Goal: Information Seeking & Learning: Learn about a topic

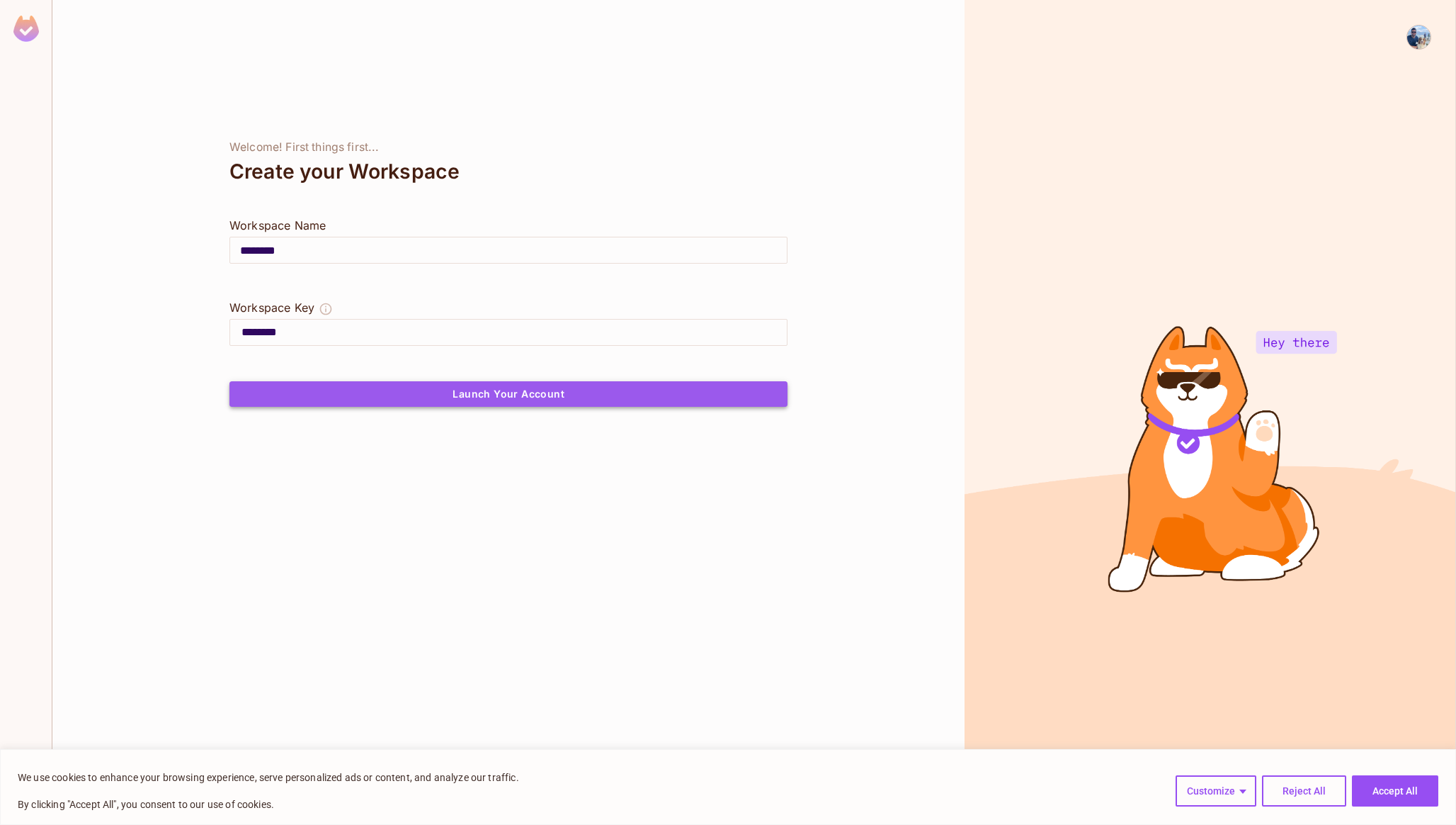
click at [614, 391] on button "Launch Your Account" at bounding box center [508, 394] width 558 height 26
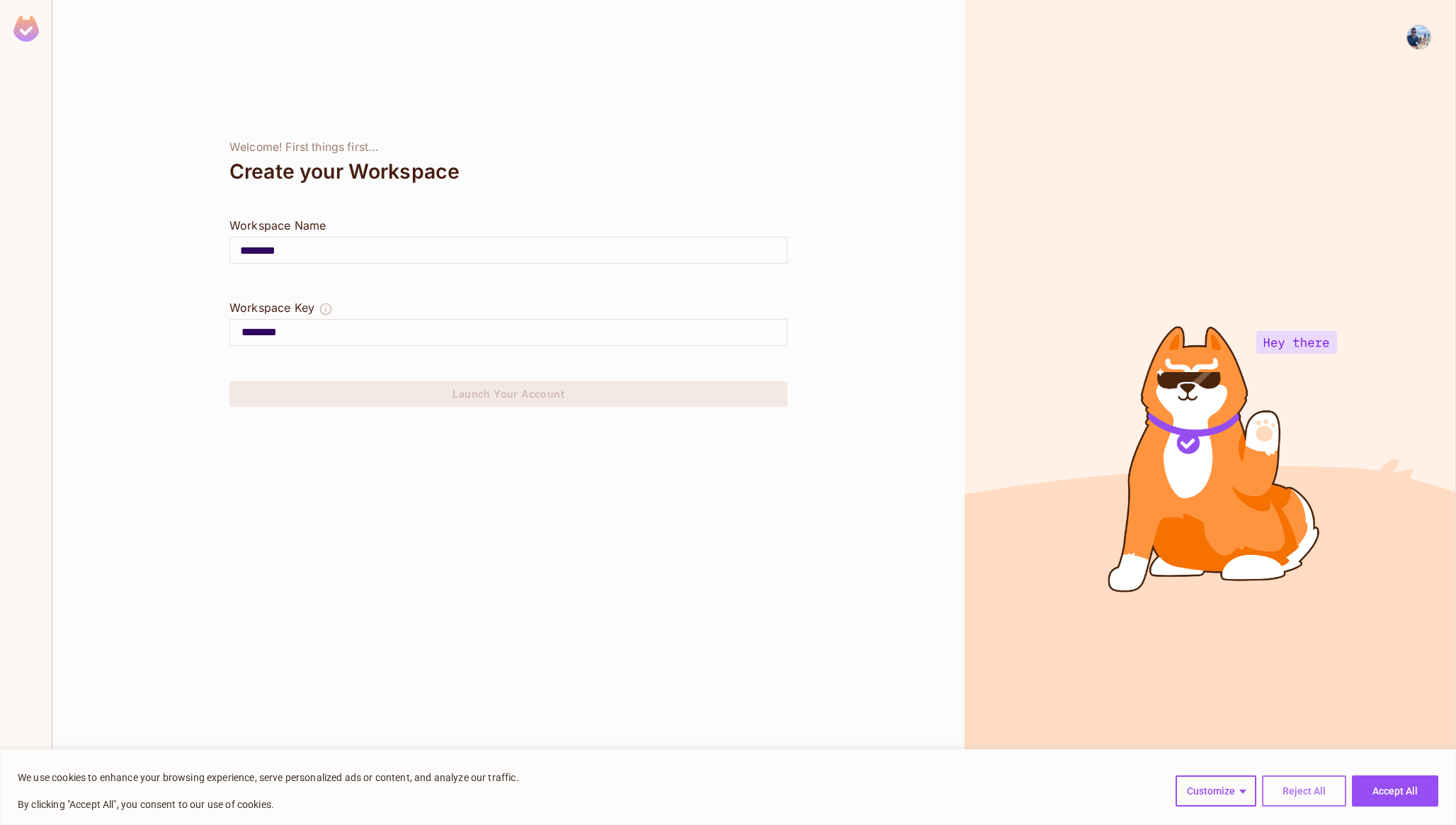
click at [1287, 788] on button "Reject All" at bounding box center [1304, 791] width 85 height 31
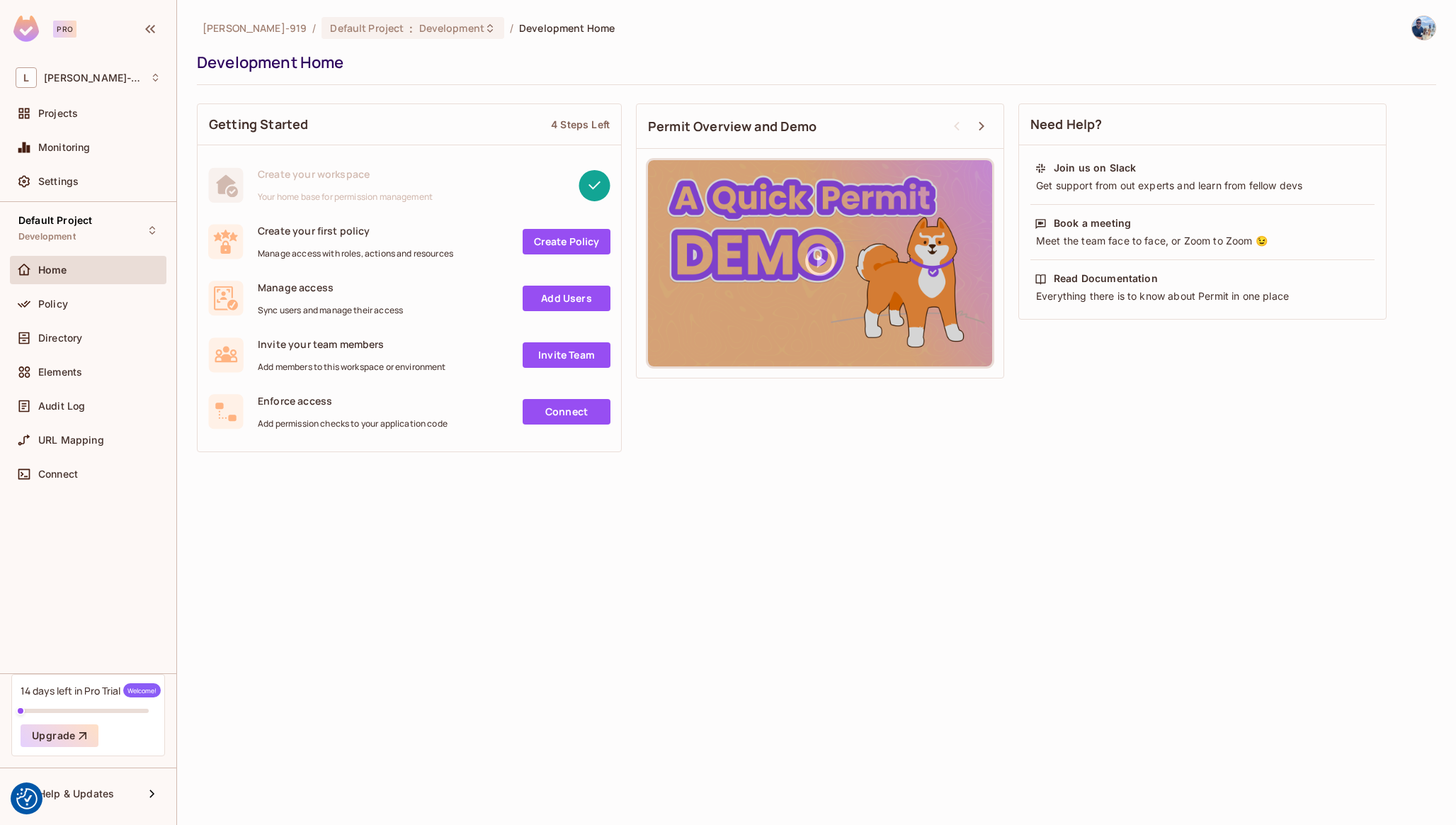
click at [579, 255] on div "Create your first policy Manage access with roles, actions and resources Create…" at bounding box center [409, 241] width 402 height 35
click at [583, 238] on link "Create Policy" at bounding box center [567, 242] width 88 height 26
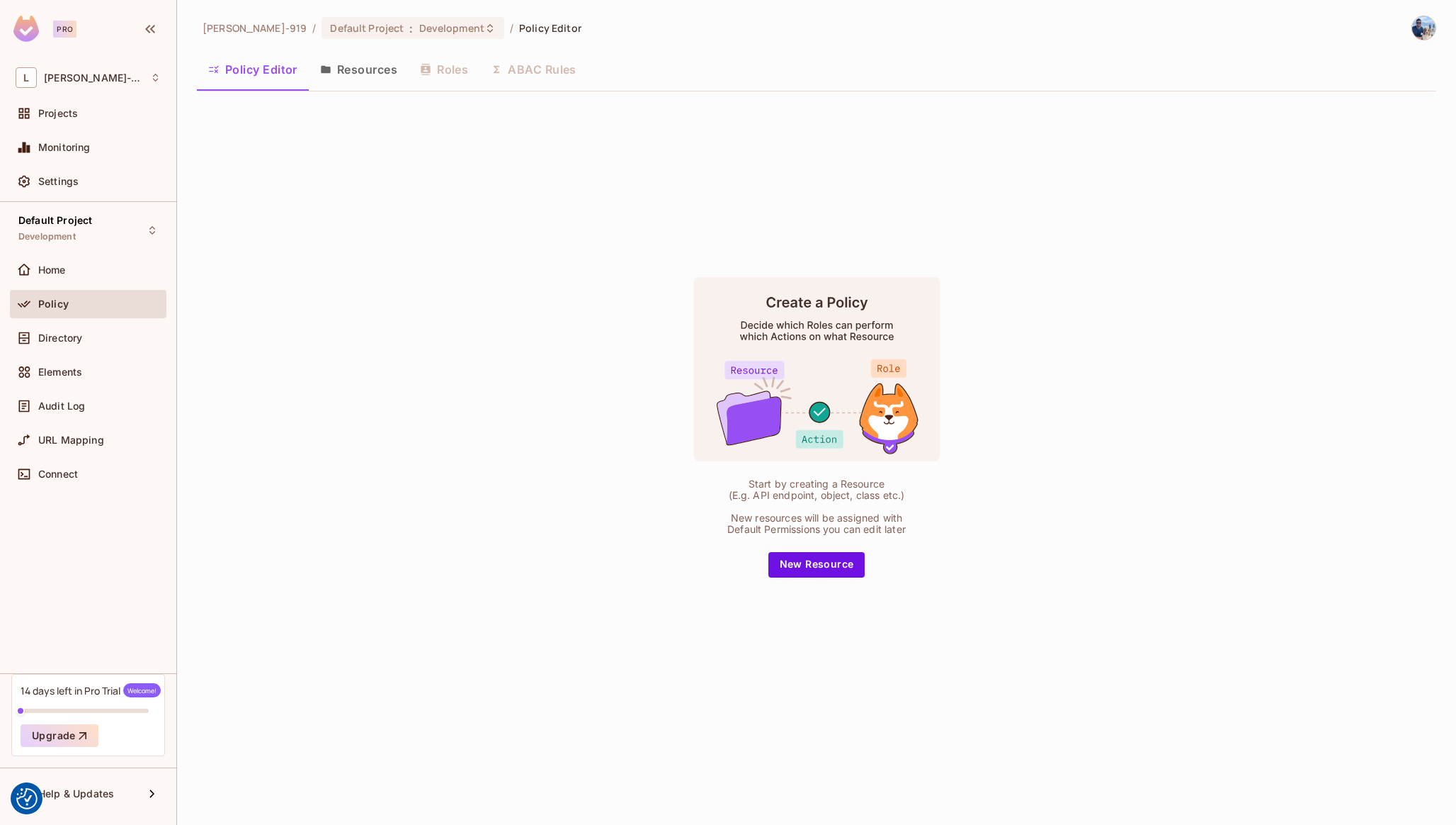
click at [453, 73] on div "Policy Editor Resources Roles ABAC Rules" at bounding box center [816, 68] width 1239 height 35
click at [362, 71] on button "Resources" at bounding box center [358, 68] width 100 height 35
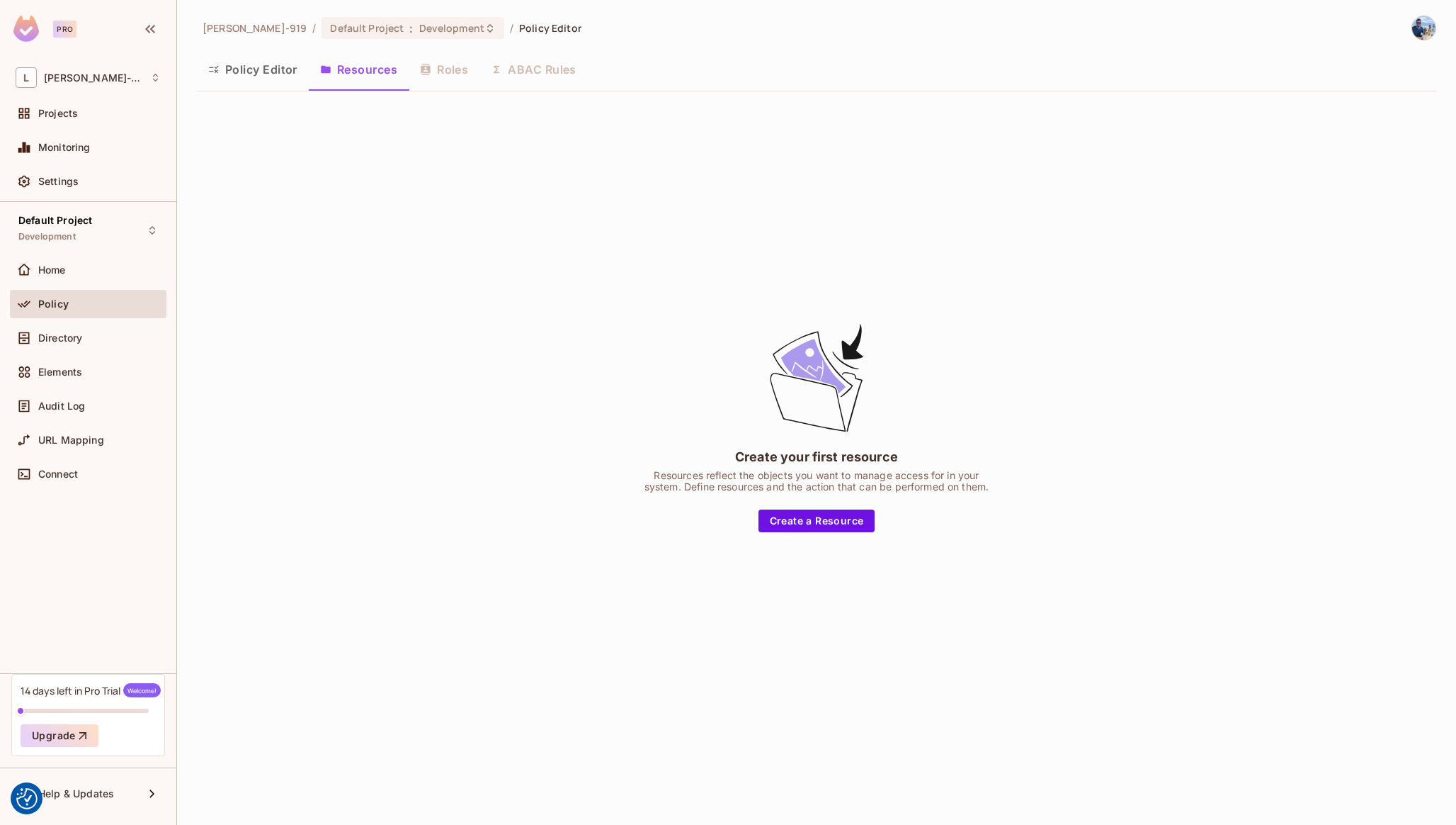
click at [248, 68] on button "Policy Editor" at bounding box center [252, 68] width 112 height 35
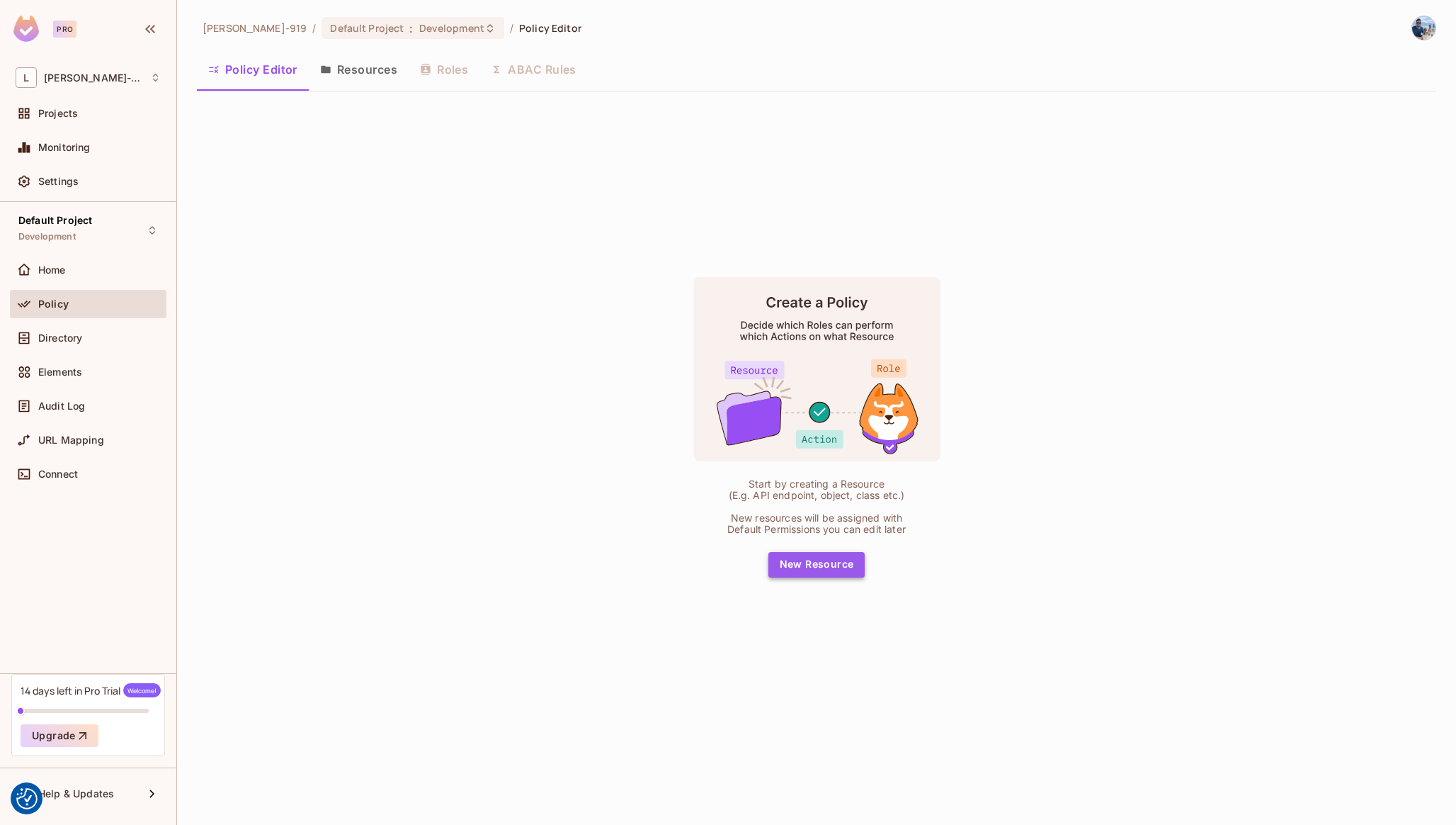
click at [848, 569] on button "New Resource" at bounding box center [817, 565] width 97 height 26
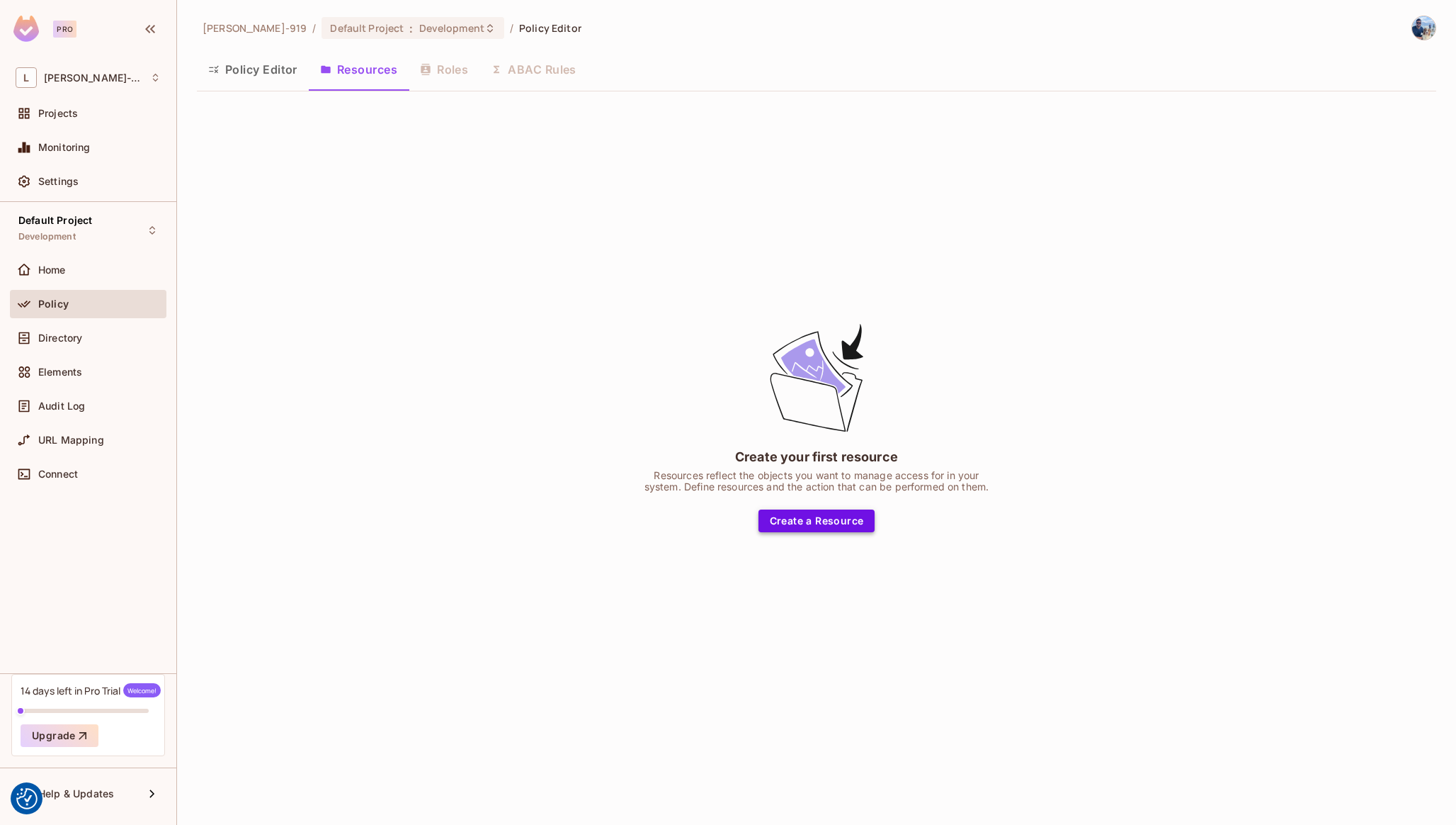
click at [837, 527] on button "Create a Resource" at bounding box center [817, 521] width 117 height 23
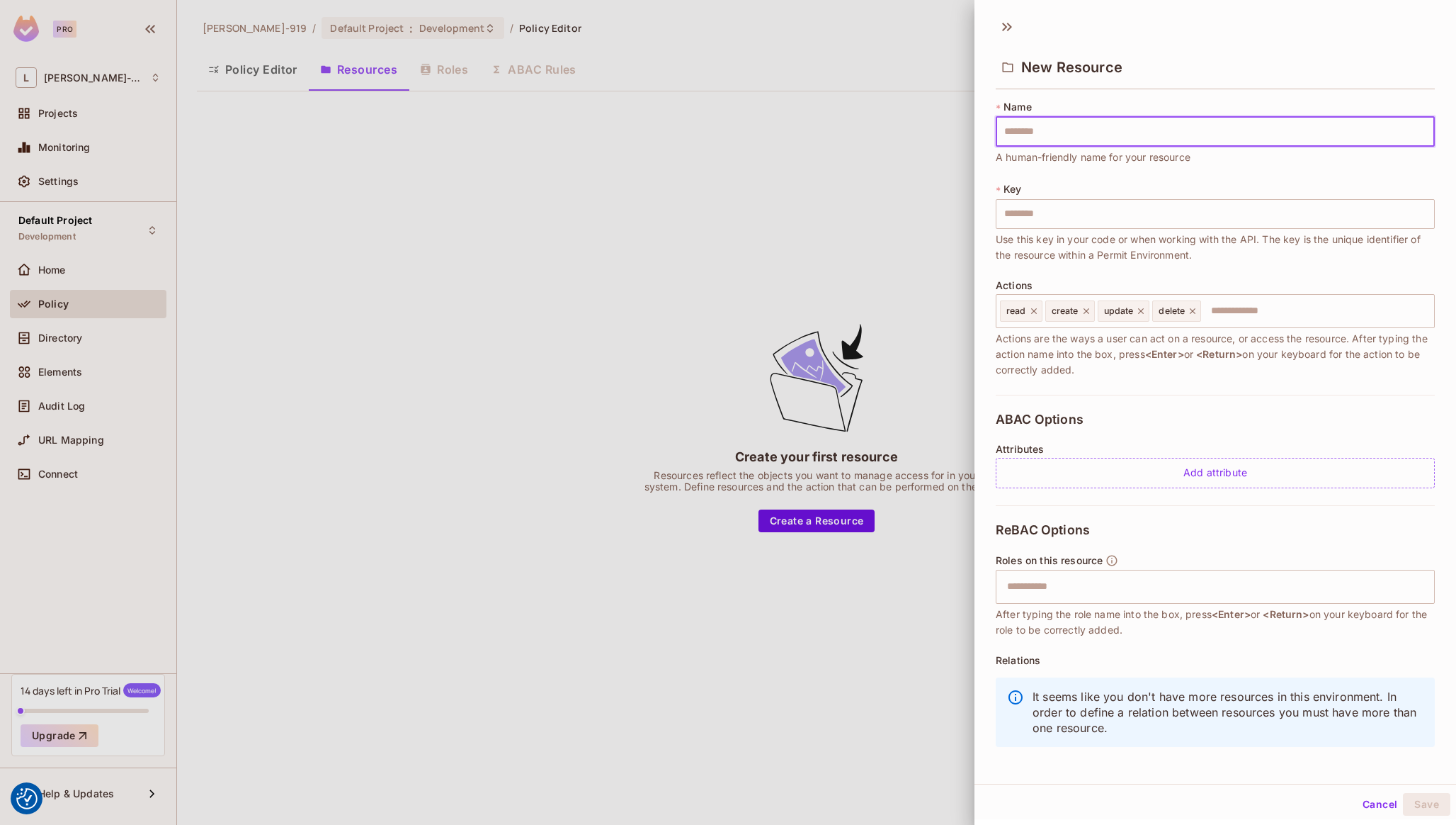
type input "*"
type input "**"
type input "***"
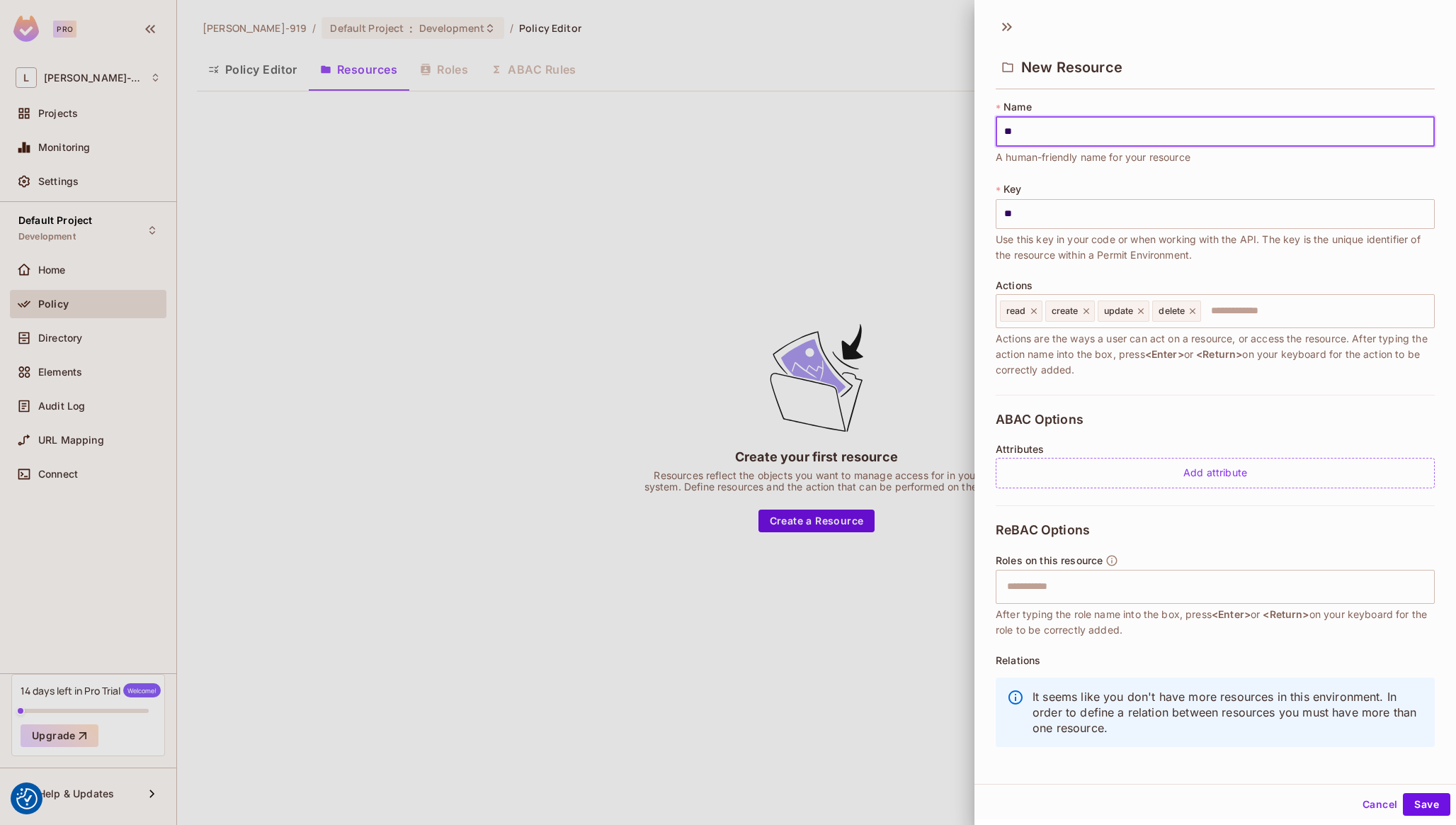
type input "***"
type input "****"
type input "*"
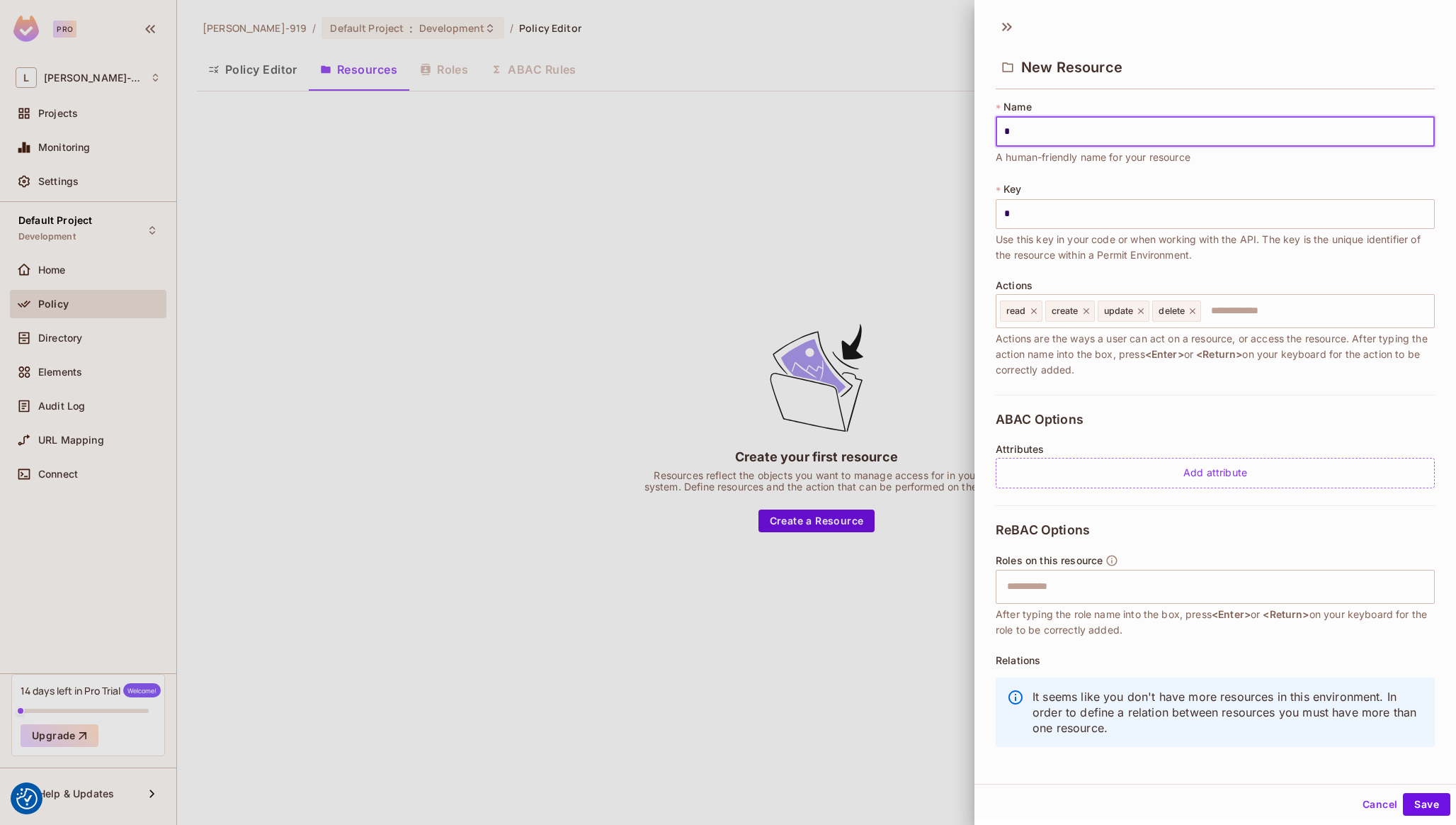
type input "**"
type input "***"
type input "****"
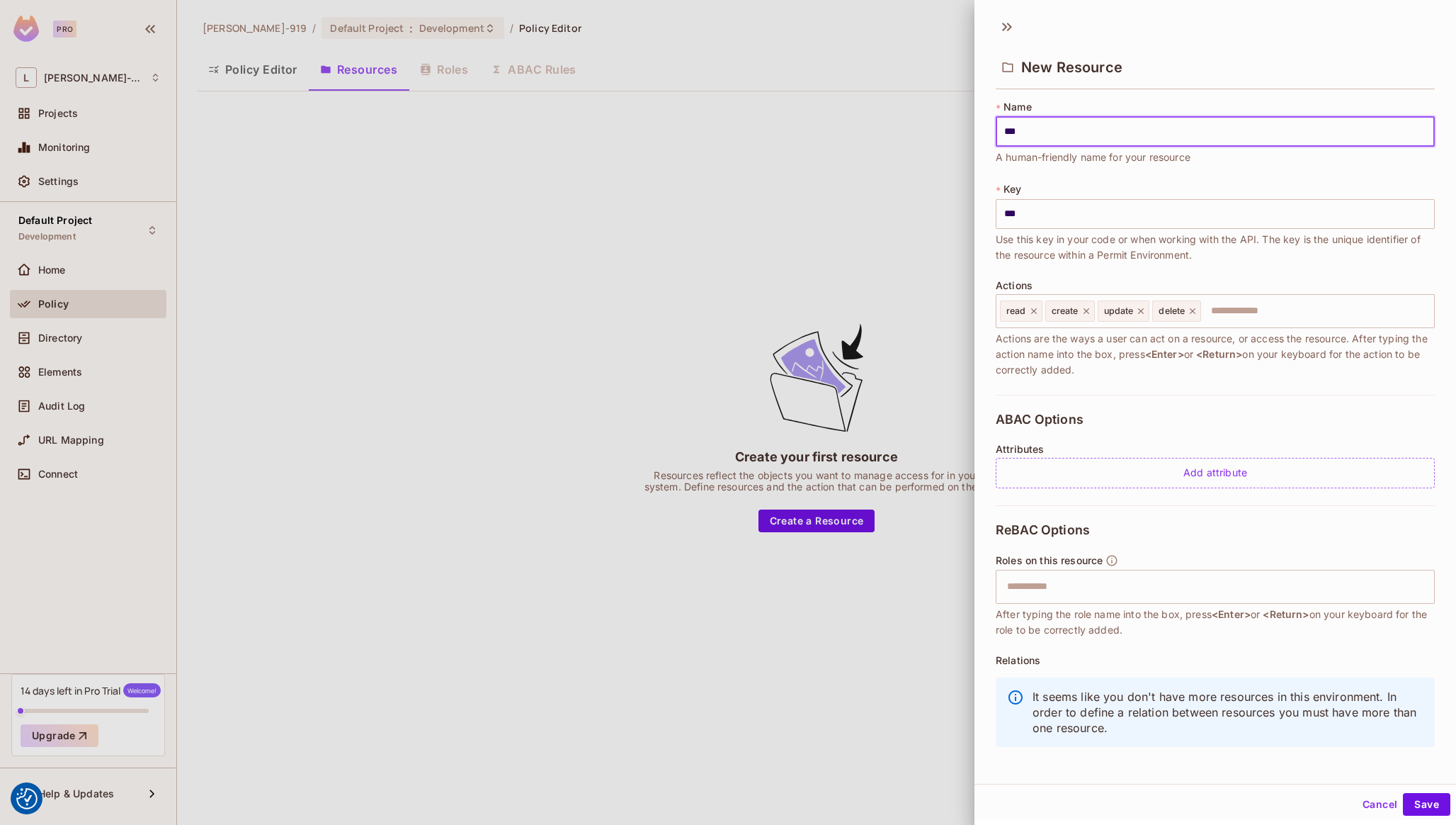
type input "****"
type input "*****"
click at [1192, 399] on div "ABAC Options Attributes Add attribute" at bounding box center [1215, 450] width 439 height 110
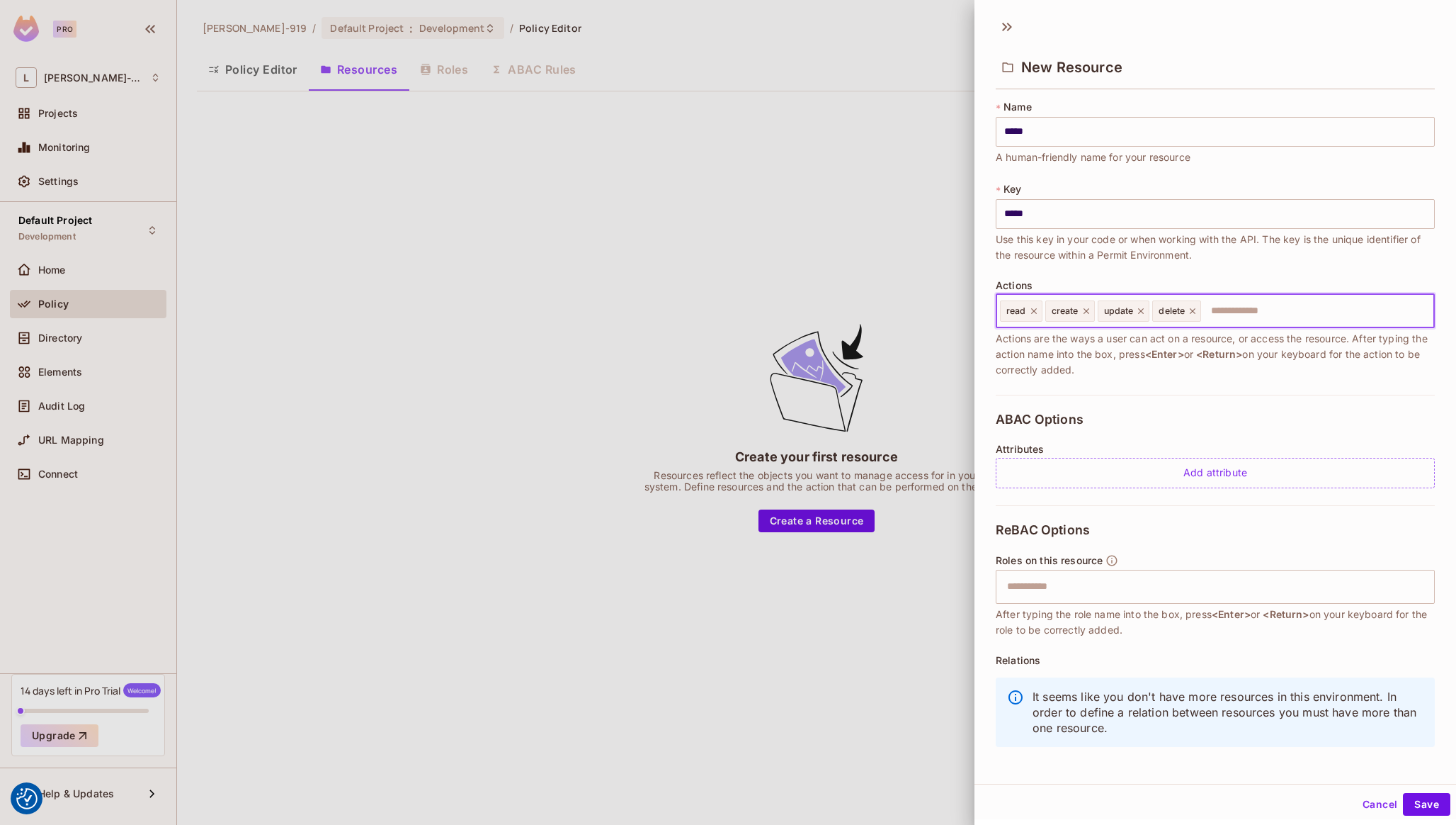
click at [1246, 315] on input "text" at bounding box center [1315, 310] width 226 height 28
click at [1231, 386] on div "* Name ***** ​ A human-friendly name for your resource * Key ***** ​ Use this k…" at bounding box center [1215, 247] width 439 height 295
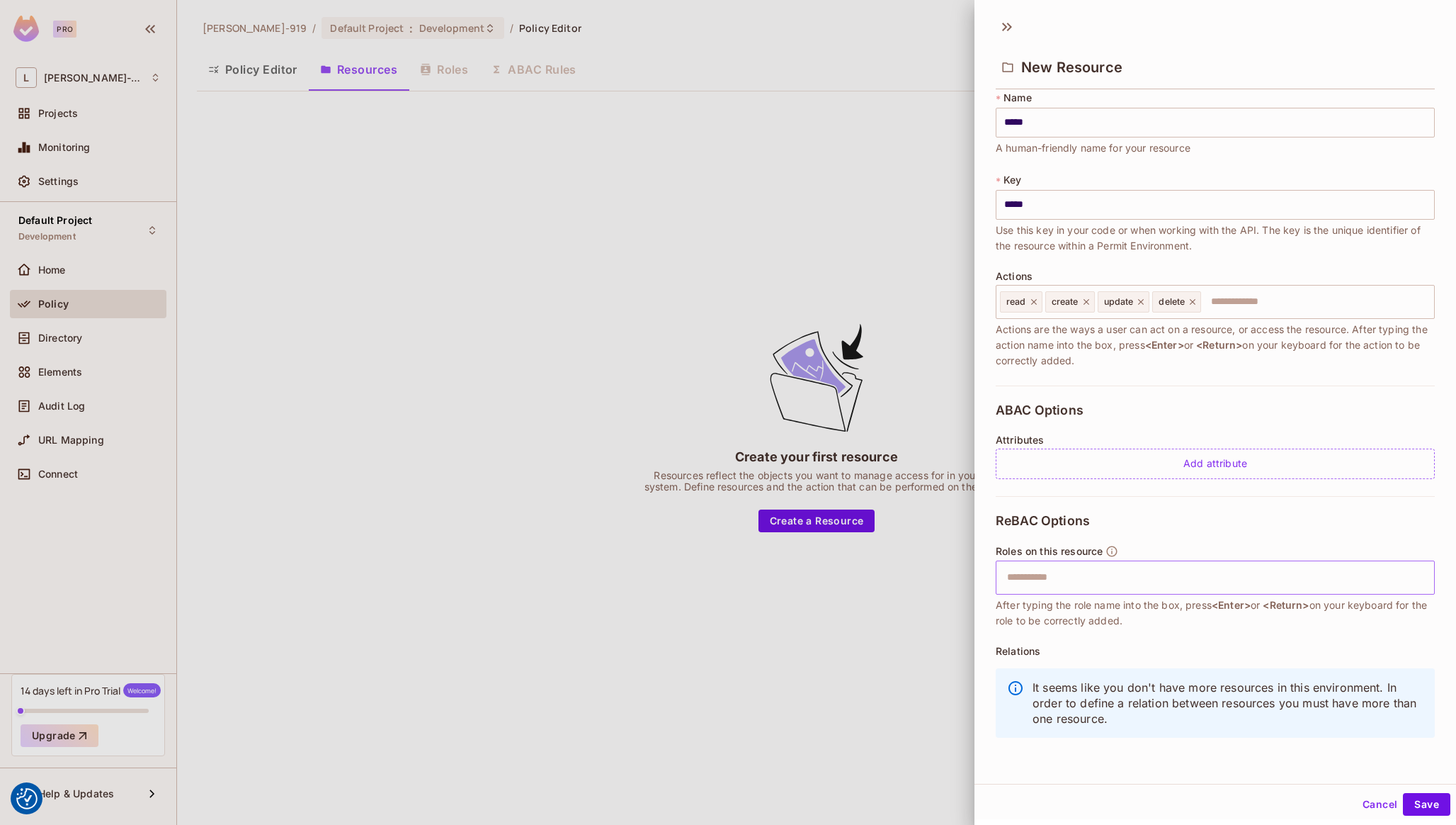
click at [1218, 588] on input "text" at bounding box center [1212, 577] width 430 height 28
click at [1131, 588] on input "text" at bounding box center [1212, 577] width 430 height 28
type input "**"
click at [1029, 415] on span "ABAC Options" at bounding box center [1039, 410] width 88 height 15
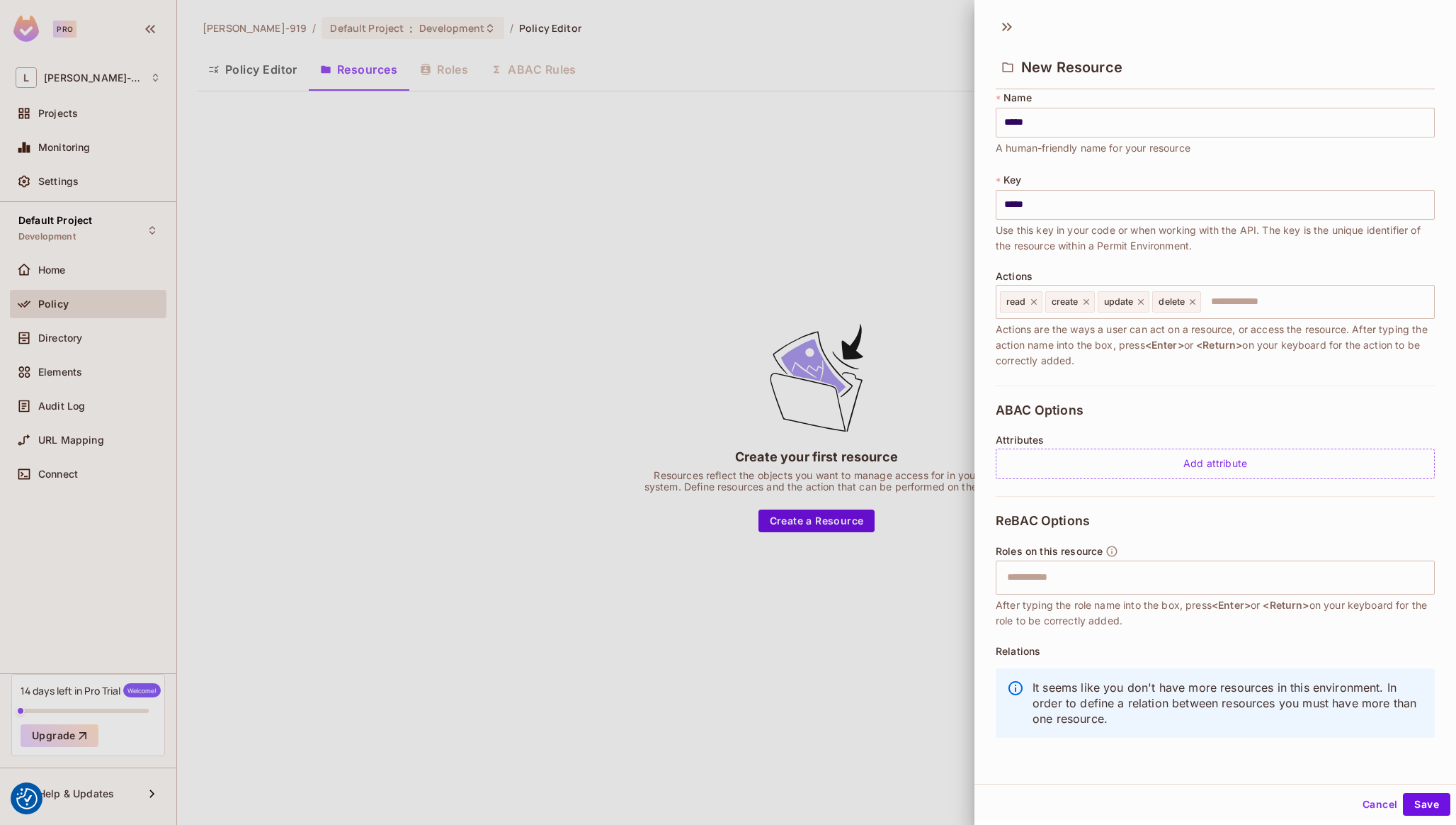
click at [1019, 413] on span "ABAC Options" at bounding box center [1039, 410] width 88 height 15
click at [1088, 577] on input "text" at bounding box center [1212, 577] width 430 height 28
click at [1103, 581] on input "text" at bounding box center [1212, 577] width 430 height 28
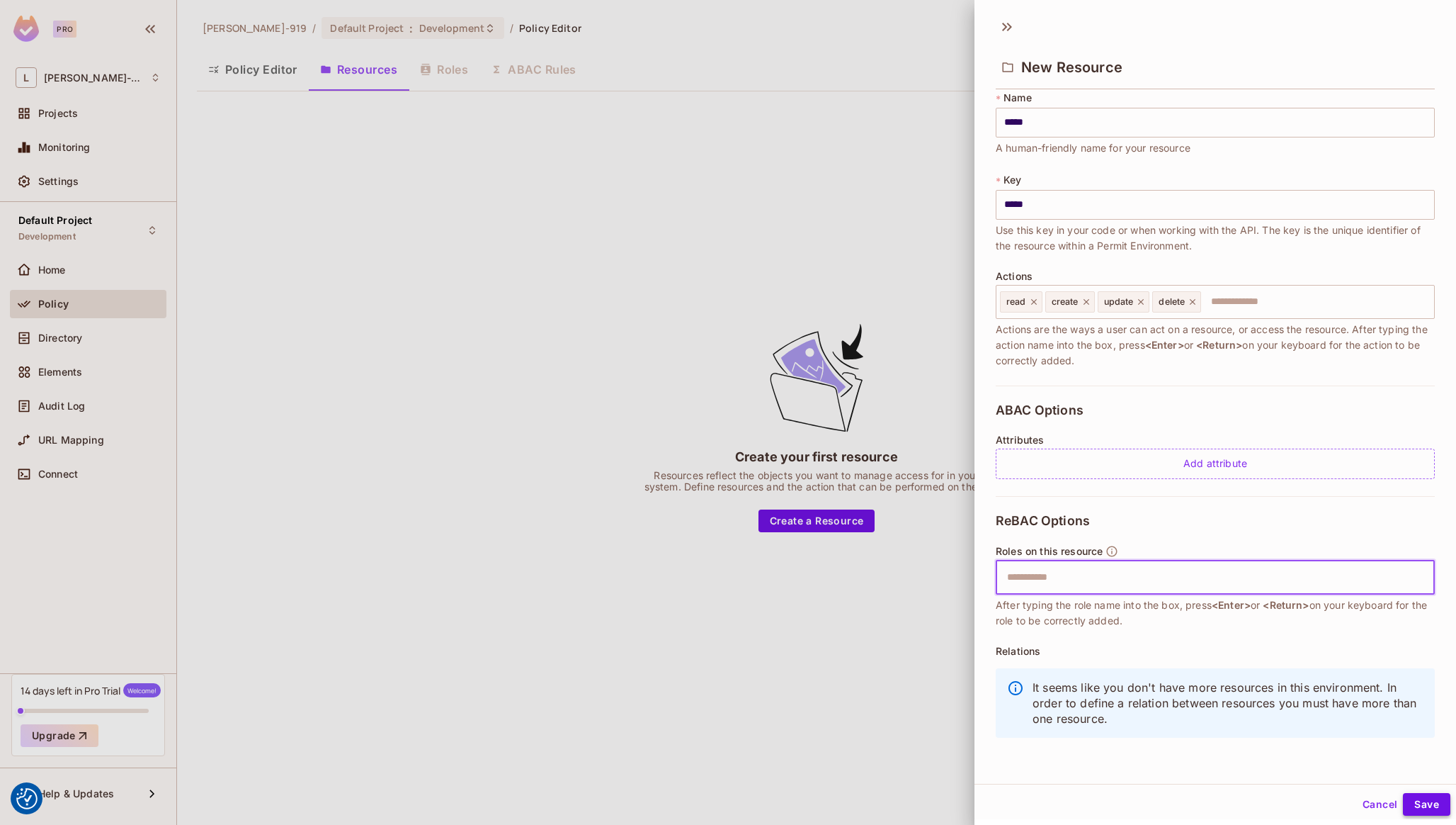
click at [1414, 808] on button "Save" at bounding box center [1427, 804] width 48 height 23
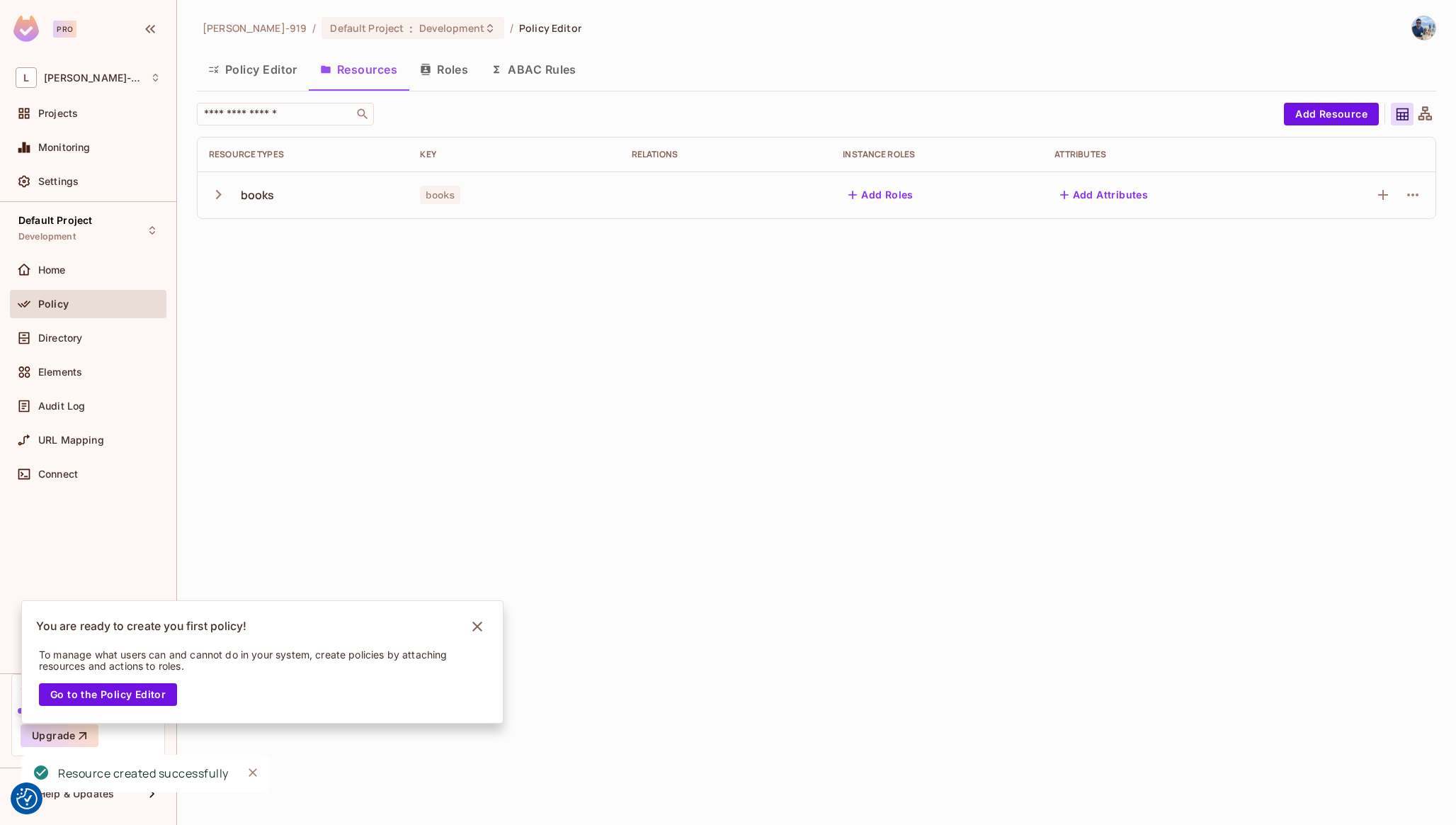
click at [555, 195] on div "books" at bounding box center [514, 195] width 188 height 15
click at [1318, 118] on button "Add Resource" at bounding box center [1330, 114] width 95 height 23
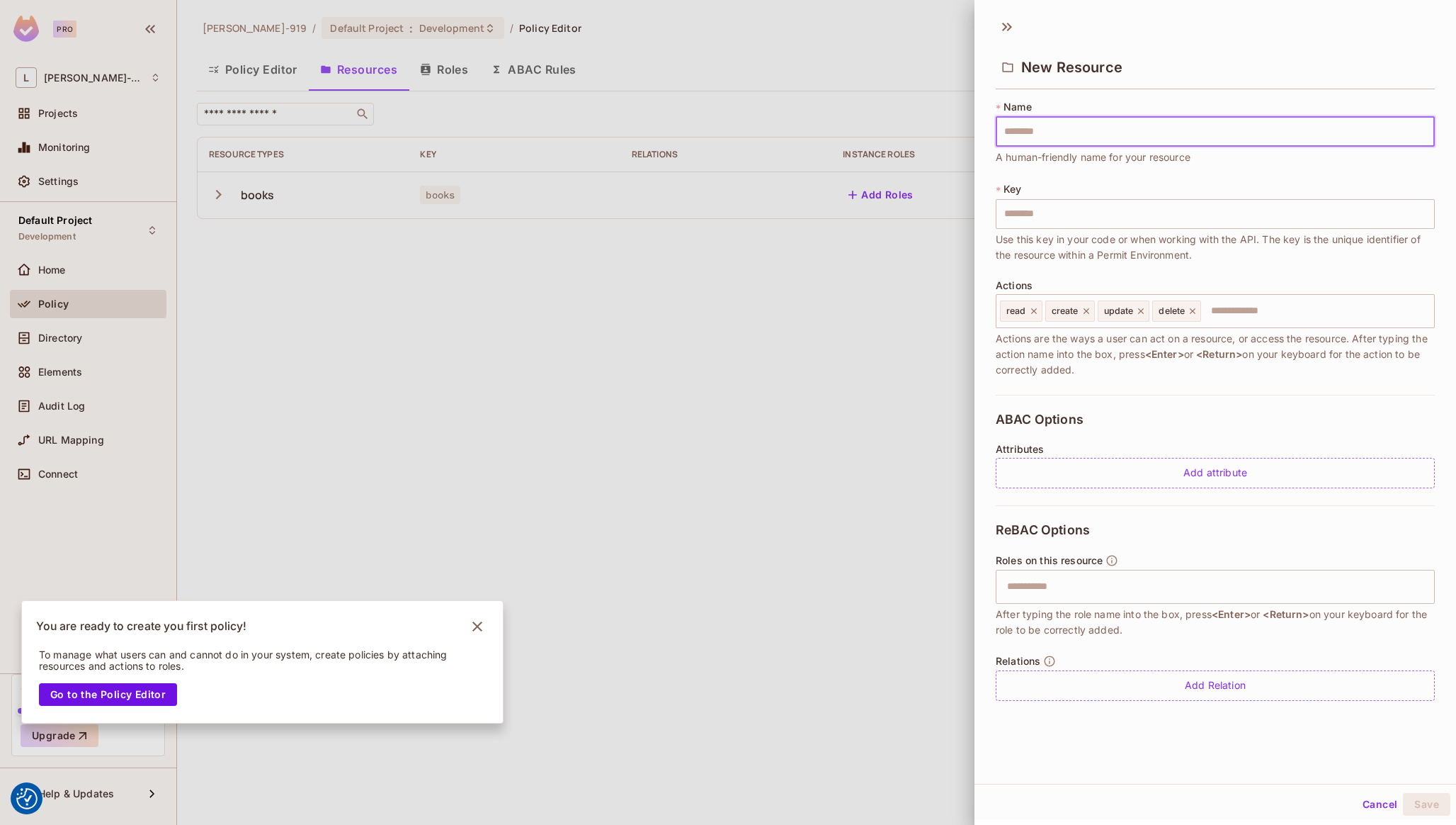
click at [1196, 127] on input "text" at bounding box center [1215, 132] width 439 height 30
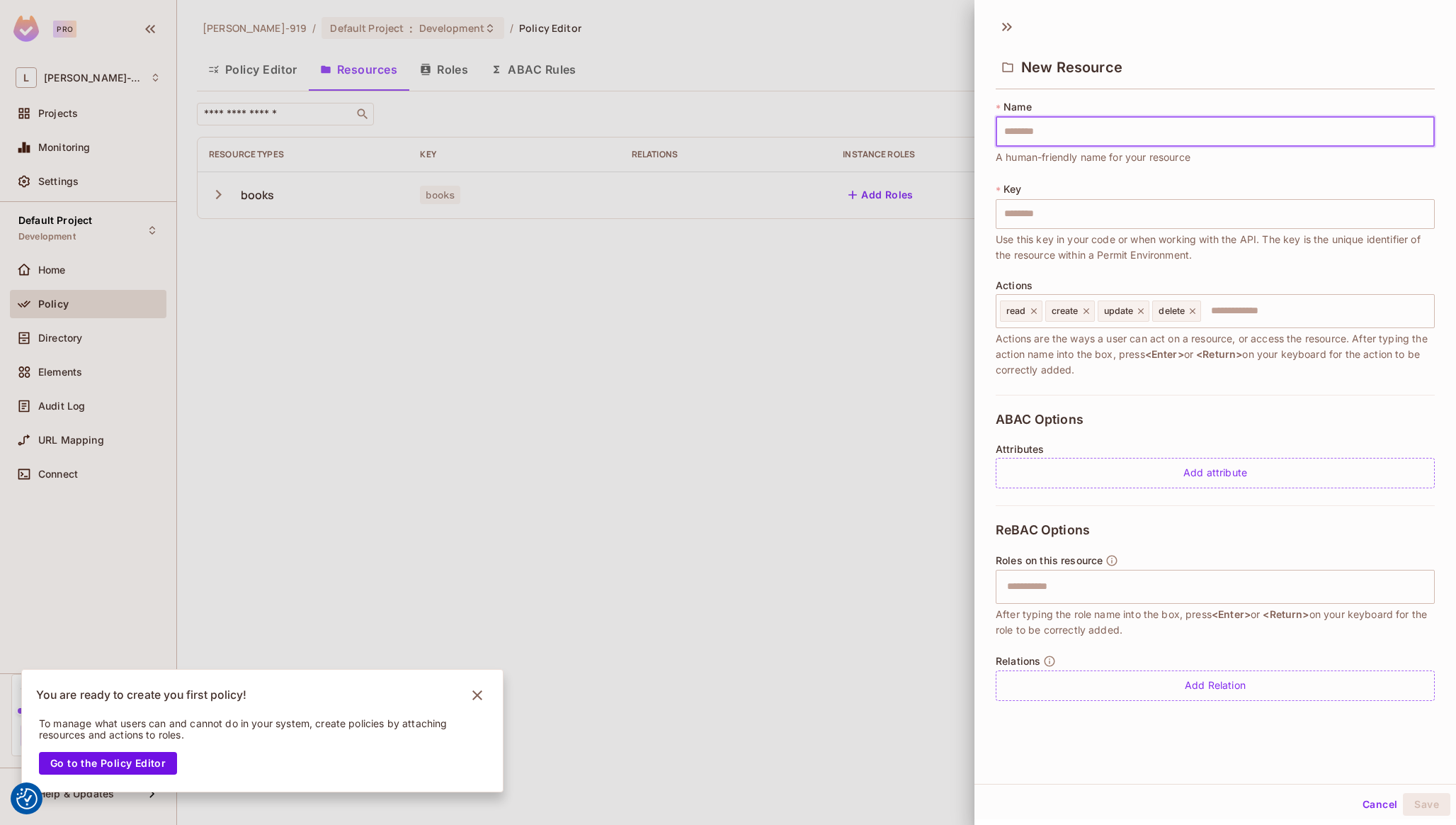
type input "*"
type input "**"
type input "***"
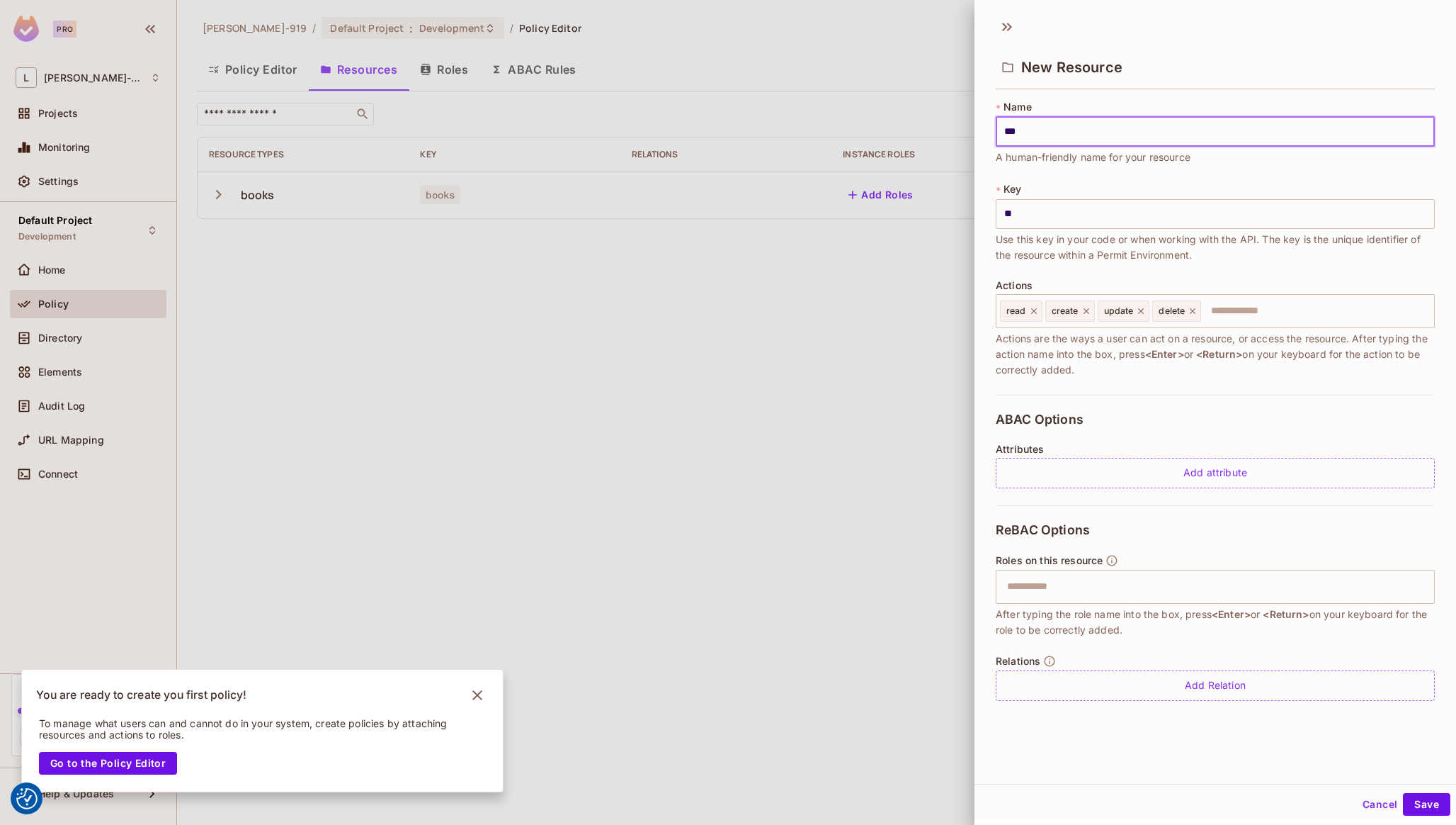
type input "***"
type input "****"
type input "*****"
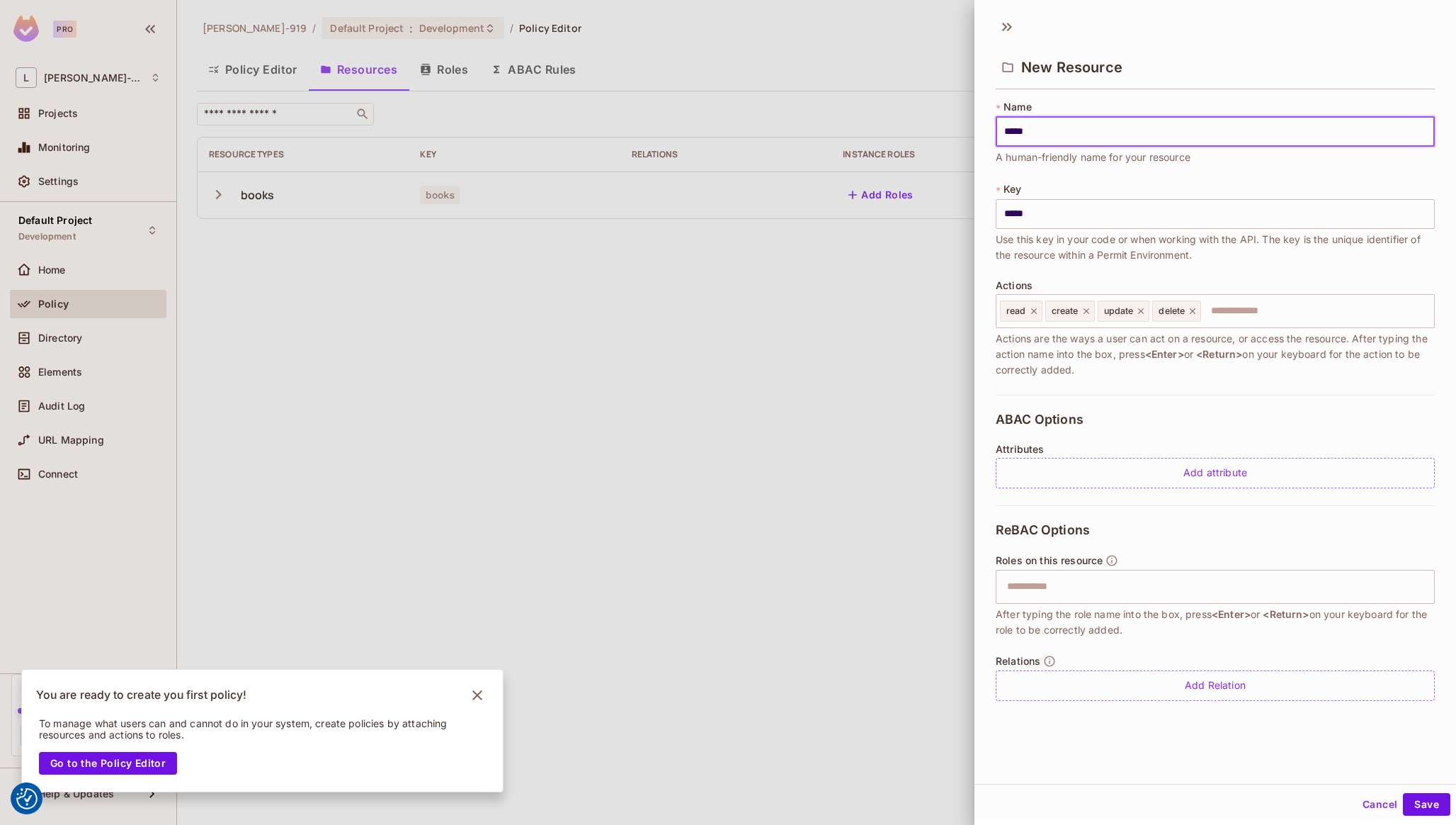
type input "*****"
click at [1129, 378] on div "* Name ***** ​ A human-friendly name for your resource * Key ***** ​ Use this k…" at bounding box center [1215, 247] width 439 height 295
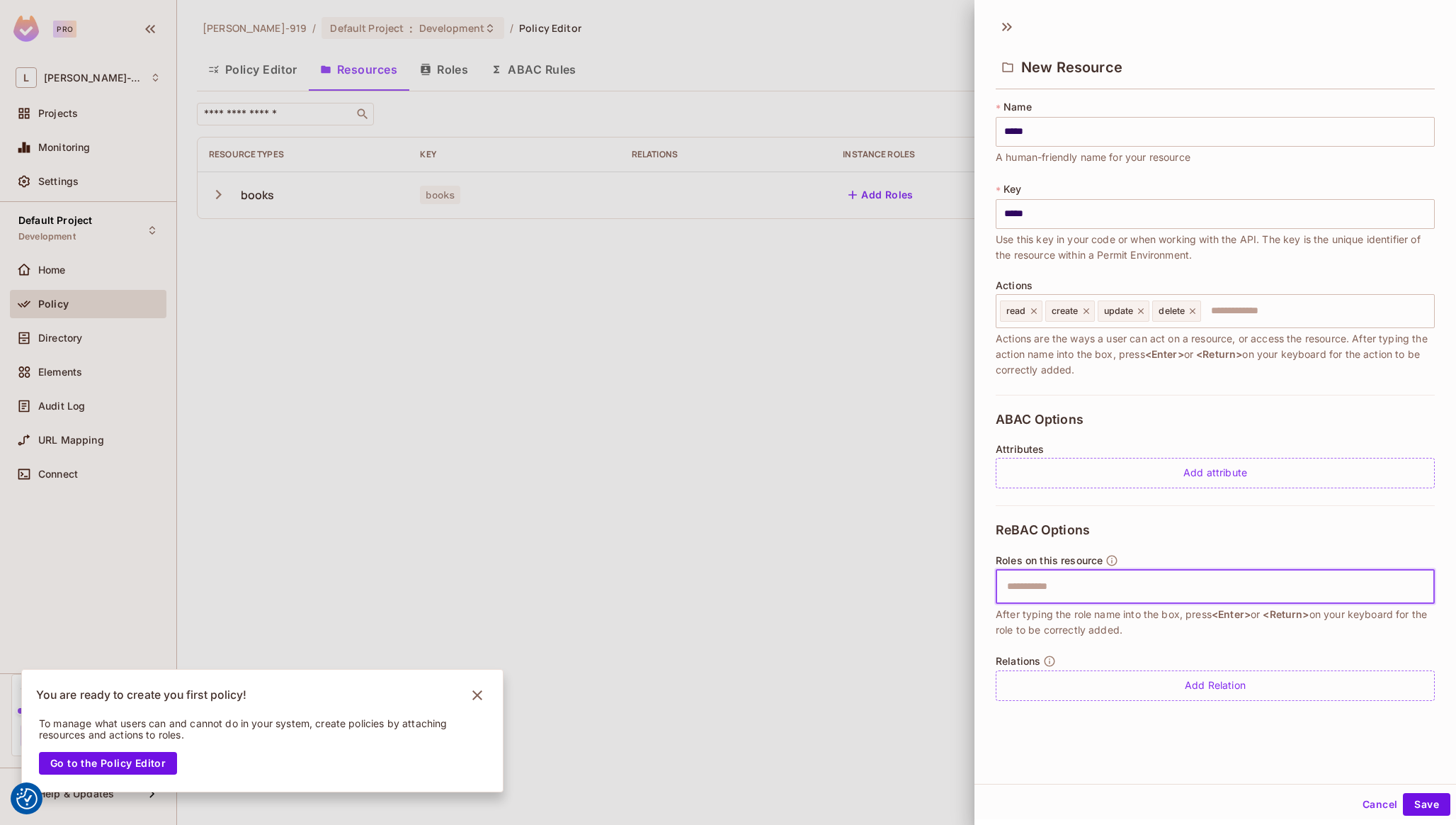
click at [1138, 598] on input "text" at bounding box center [1212, 586] width 430 height 28
type input "*"
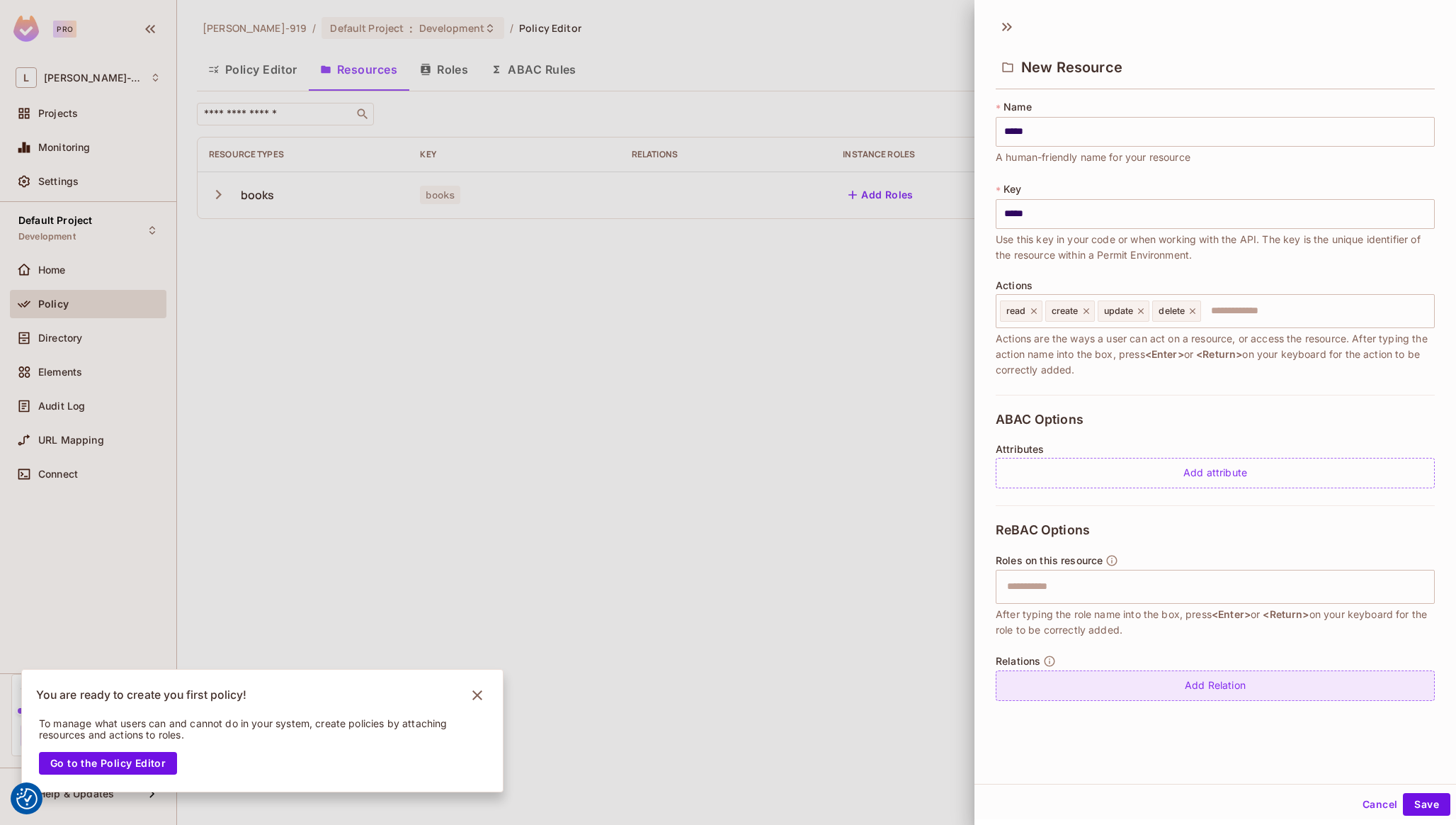
click at [1179, 689] on div "Add Relation" at bounding box center [1215, 686] width 439 height 31
click at [1174, 685] on body "We use cookies to enhance your browsing experience, serve personalized ads or c…" at bounding box center [728, 412] width 1456 height 825
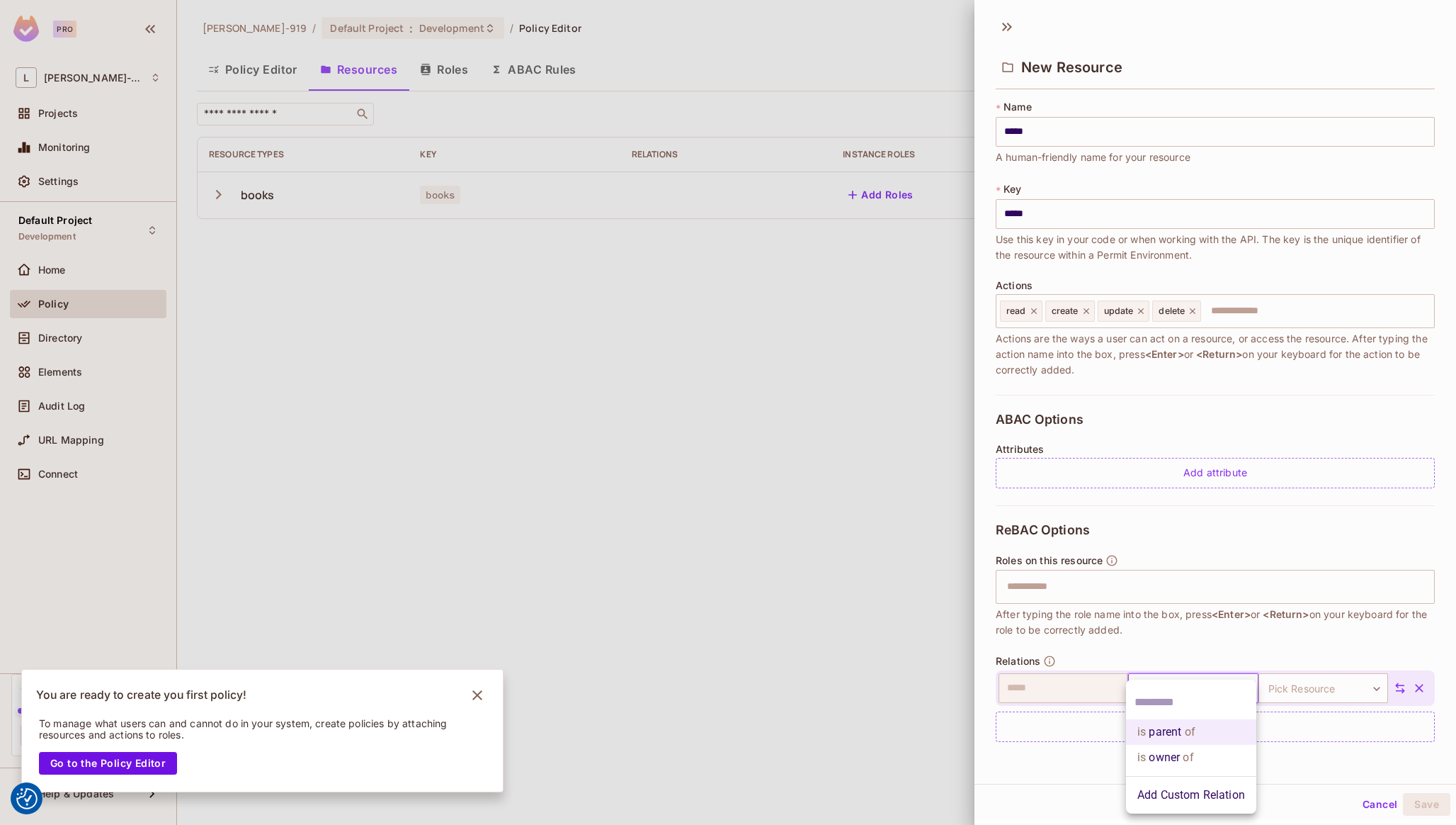
click at [1196, 763] on li "is owner of" at bounding box center [1191, 757] width 130 height 26
click at [1309, 692] on body "We use cookies to enhance your browsing experience, serve personalized ads or c…" at bounding box center [728, 412] width 1456 height 825
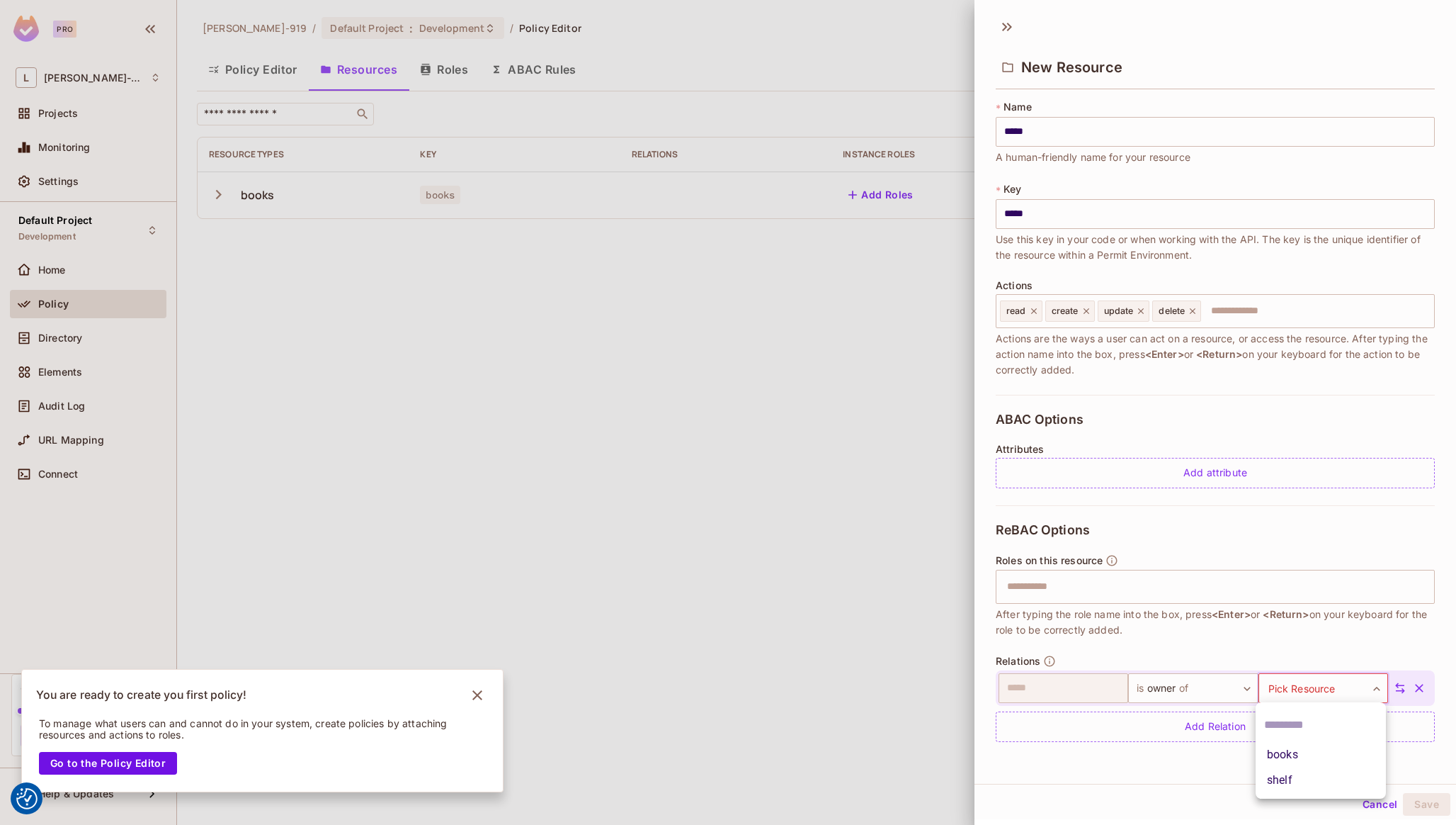
click at [1299, 755] on li "books" at bounding box center [1320, 755] width 130 height 26
click at [1418, 801] on button "Save" at bounding box center [1427, 804] width 48 height 23
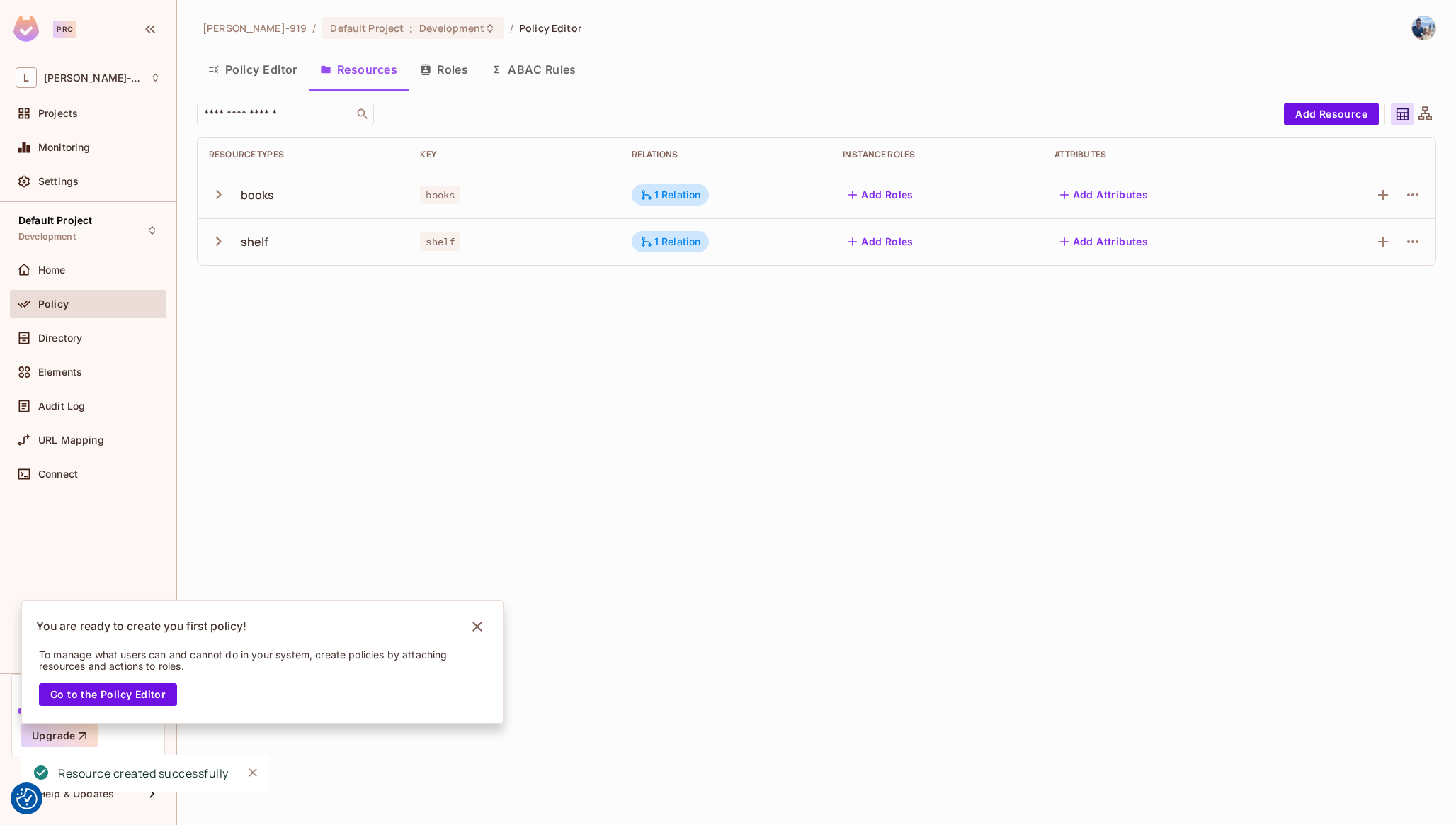
click at [558, 255] on td "shelf" at bounding box center [514, 241] width 211 height 47
click at [221, 245] on icon "button" at bounding box center [218, 241] width 19 height 19
click at [454, 66] on button "Roles" at bounding box center [443, 68] width 71 height 35
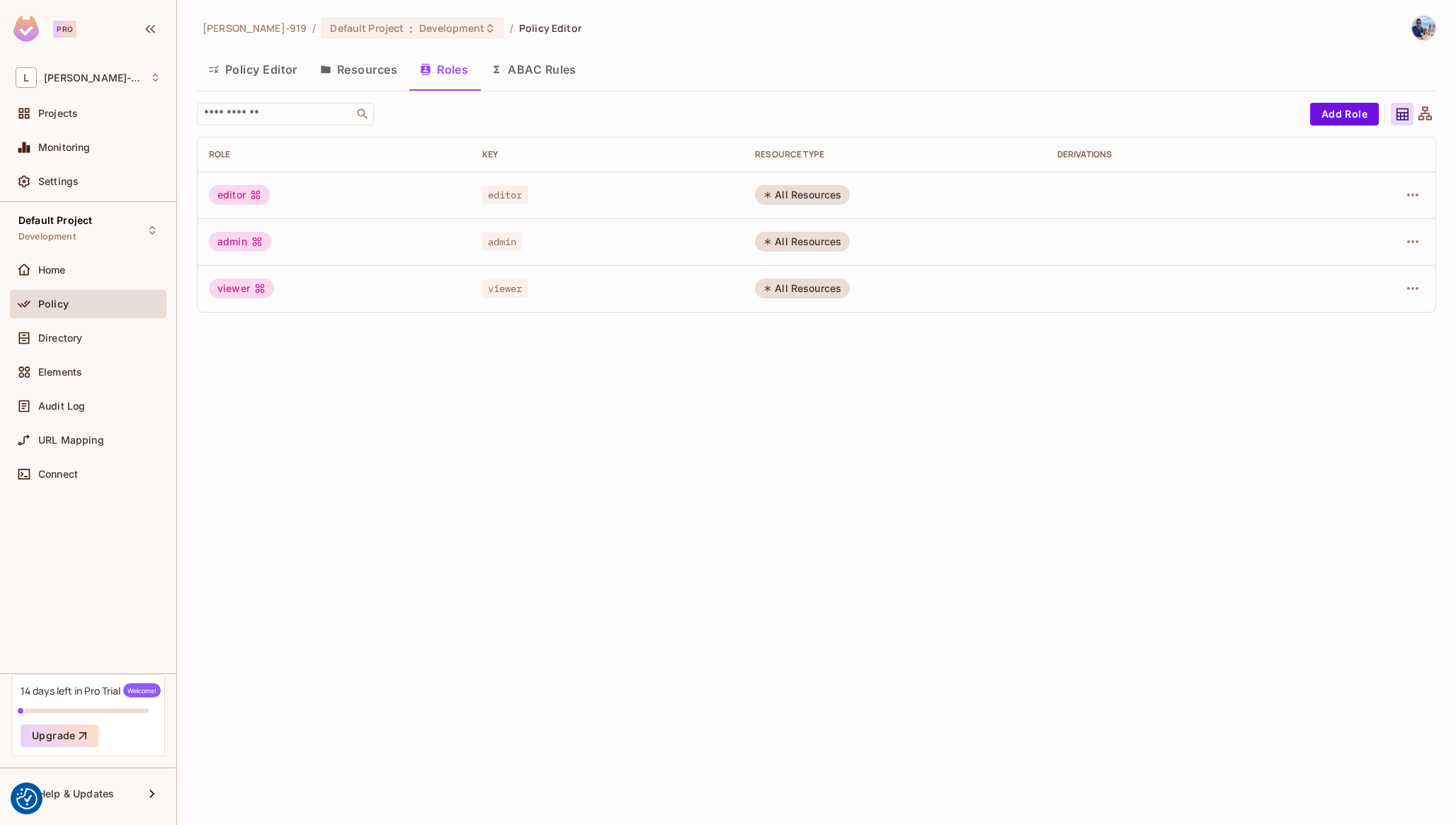
click at [543, 68] on button "ABAC Rules" at bounding box center [533, 68] width 109 height 35
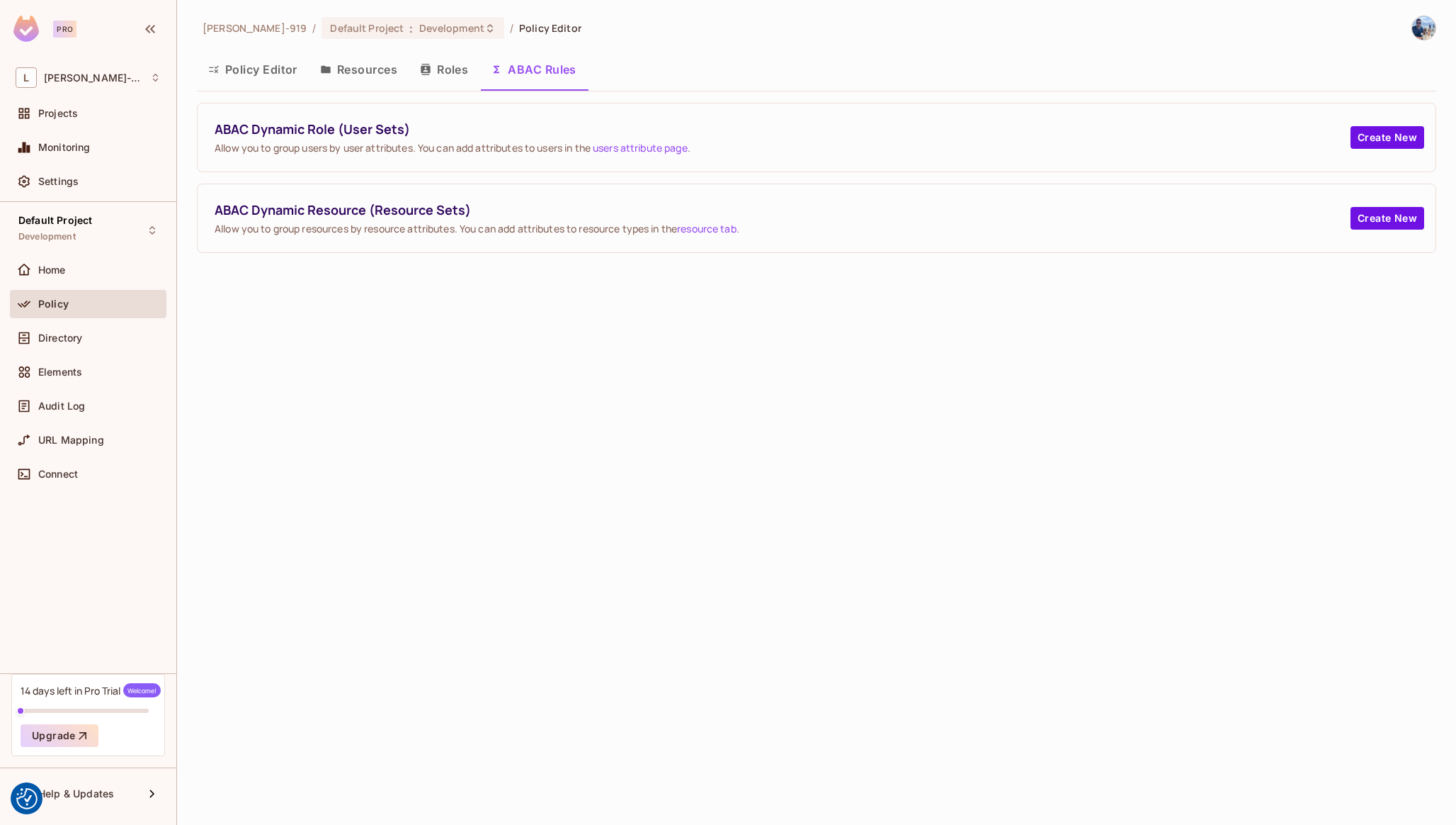
click at [278, 76] on button "Policy Editor" at bounding box center [252, 68] width 112 height 35
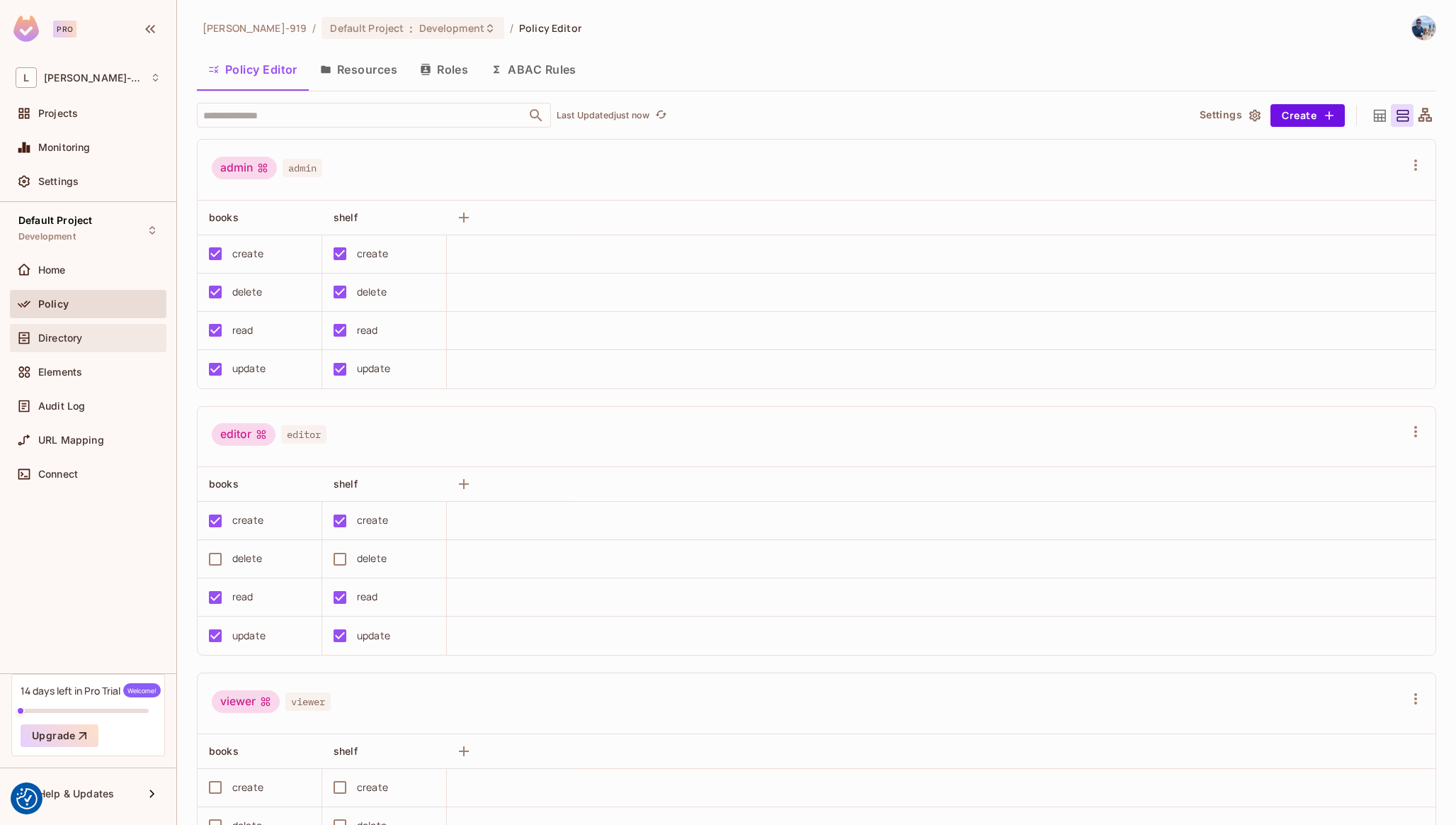
click at [74, 341] on span "Directory" at bounding box center [60, 338] width 44 height 11
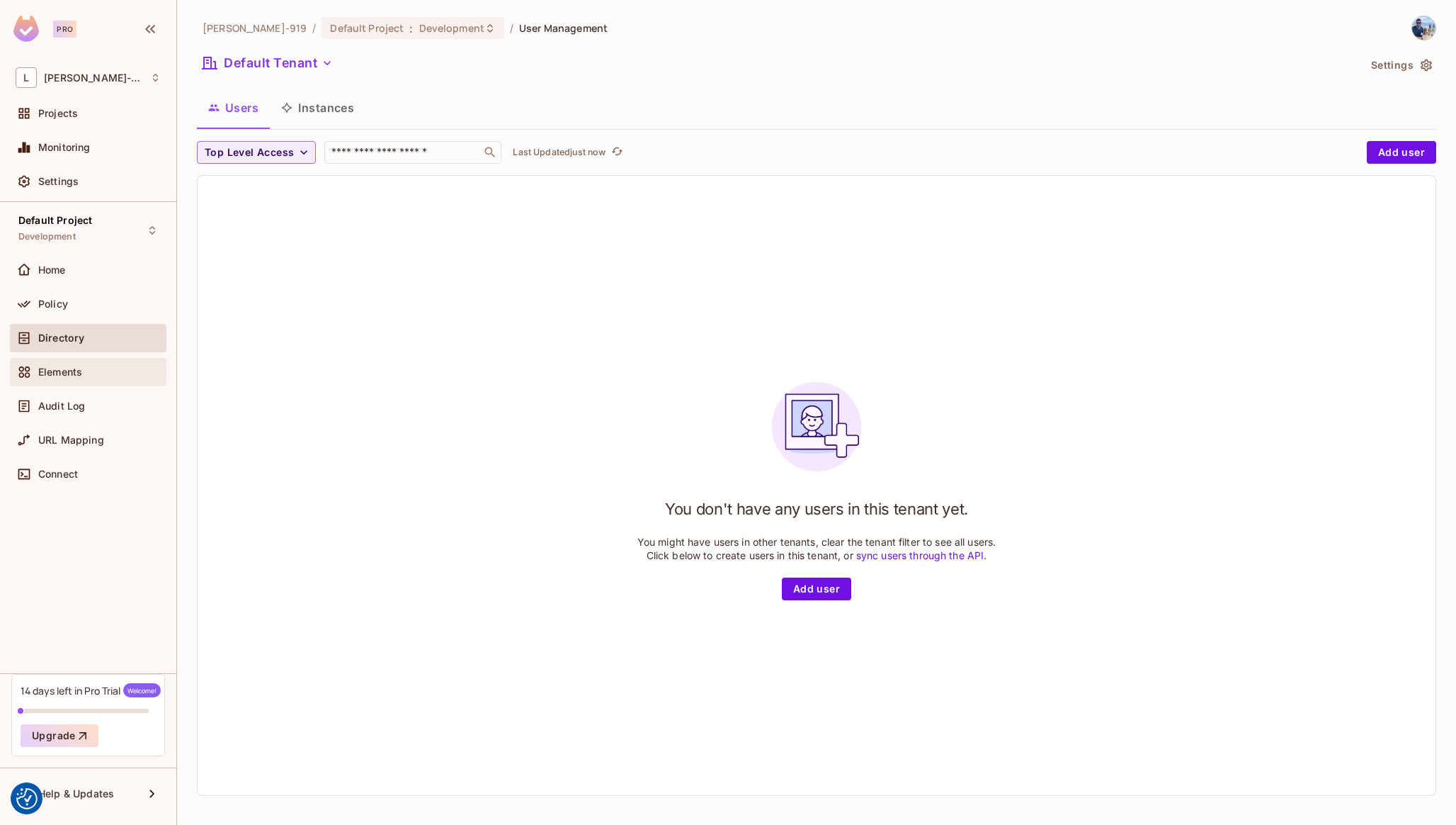
click at [79, 363] on div "Elements" at bounding box center [88, 372] width 145 height 17
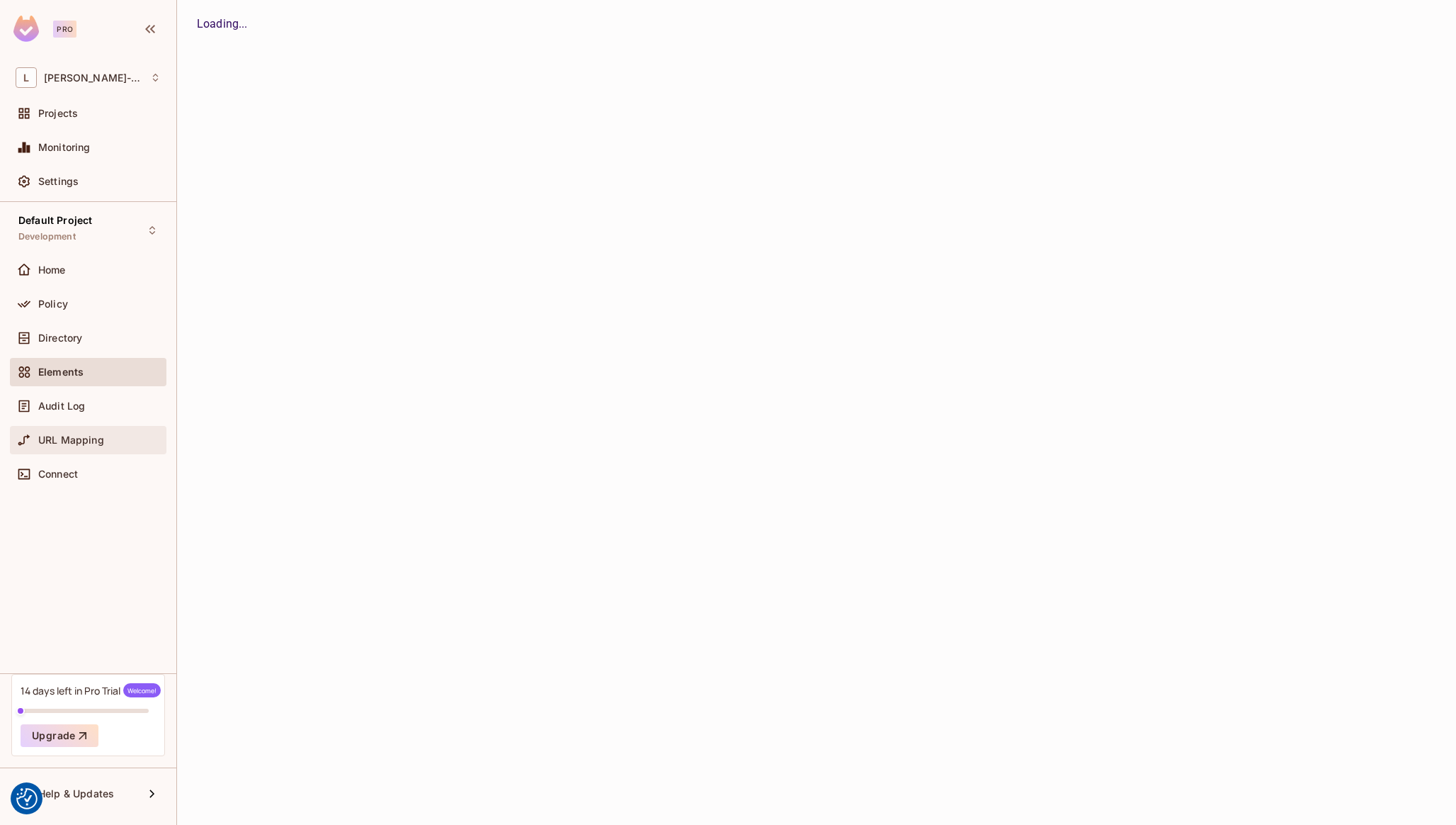
click at [92, 434] on span "URL Mapping" at bounding box center [71, 439] width 66 height 11
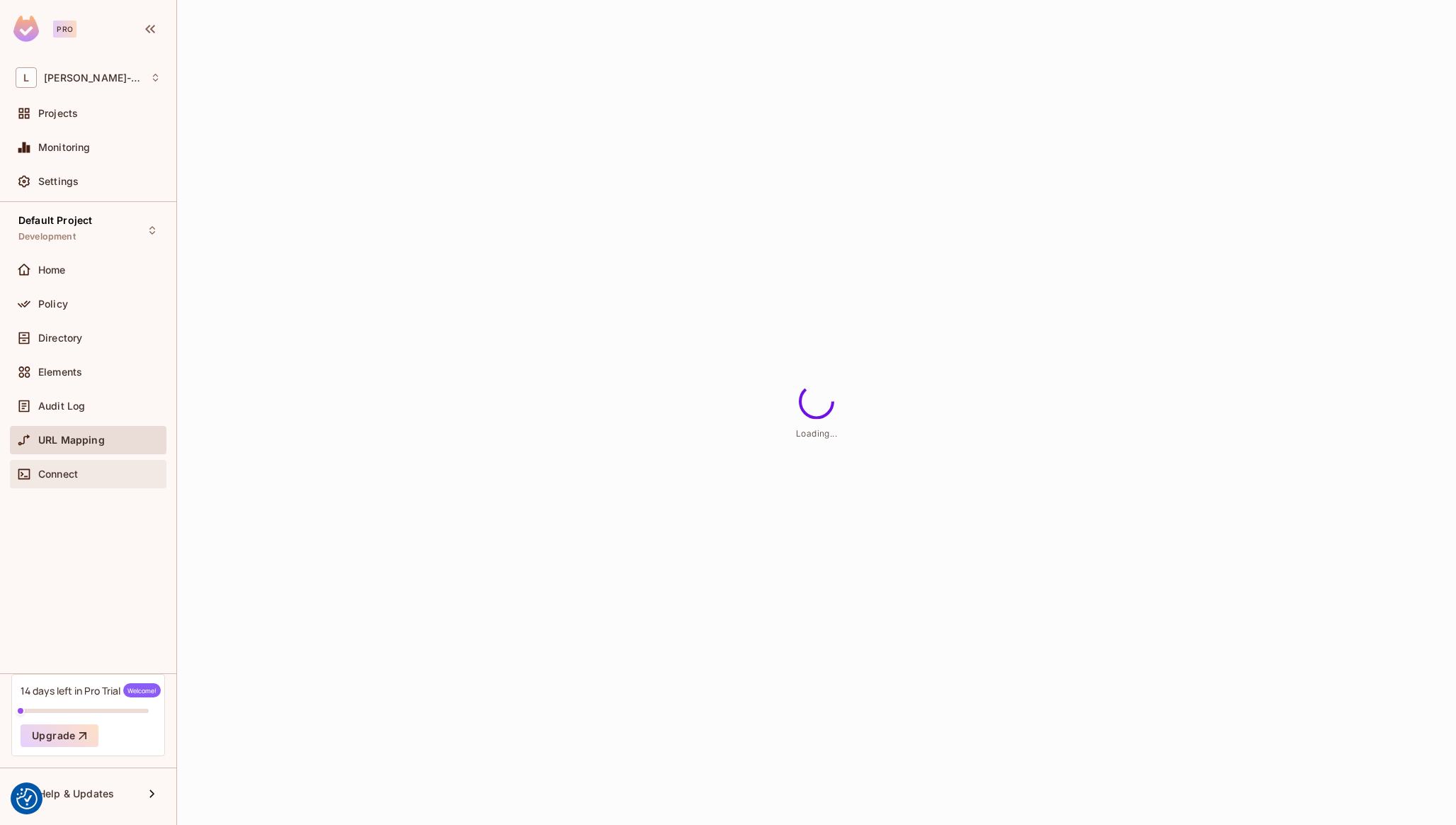
click at [80, 484] on div "Connect" at bounding box center [88, 474] width 156 height 28
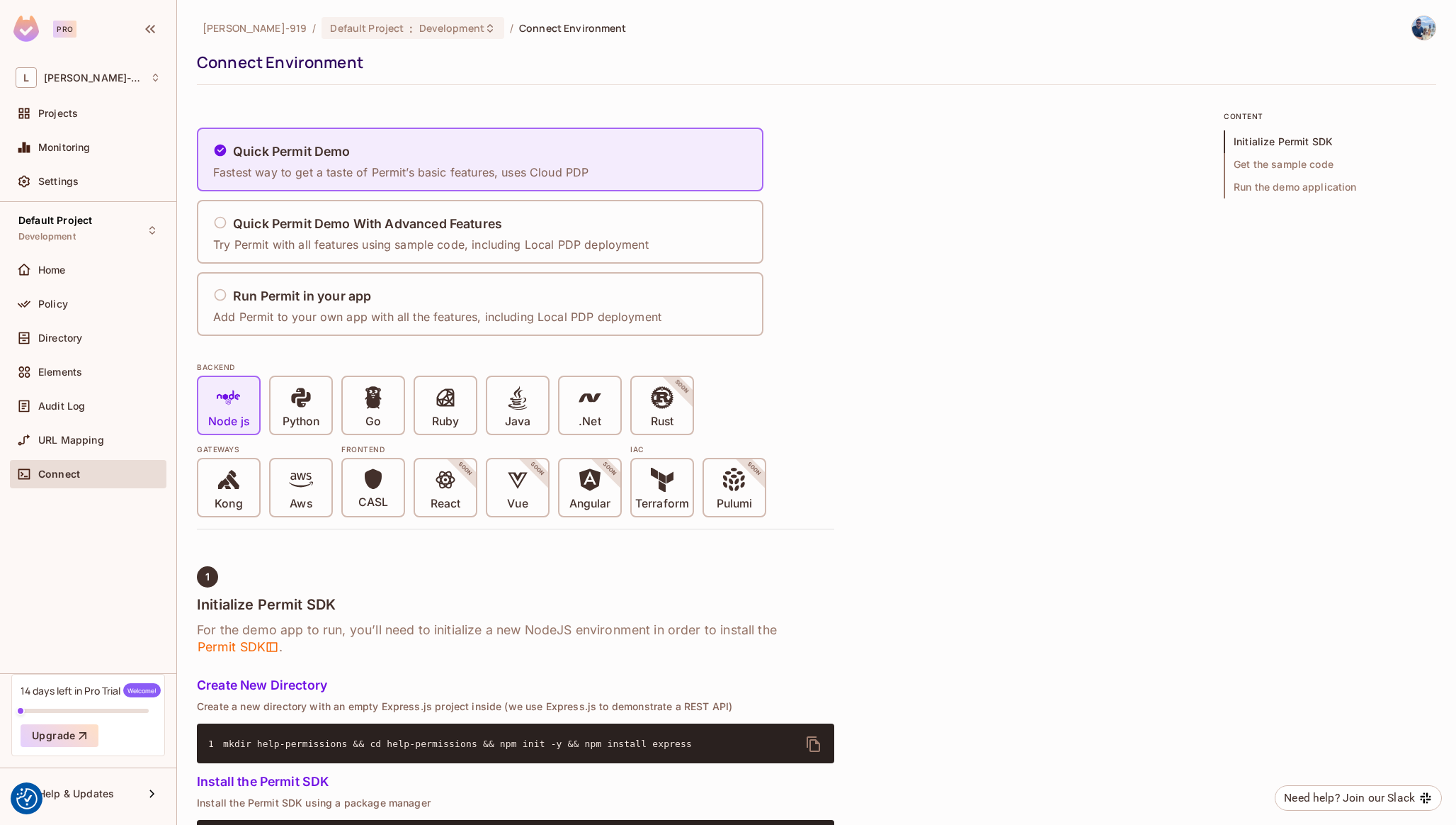
click at [516, 354] on div "BACKEND Node js Python Go Ruby Java .Net Rust SOON Gateways Kong Aws Frontend C…" at bounding box center [515, 435] width 637 height 164
click at [88, 314] on div "Policy" at bounding box center [88, 303] width 156 height 28
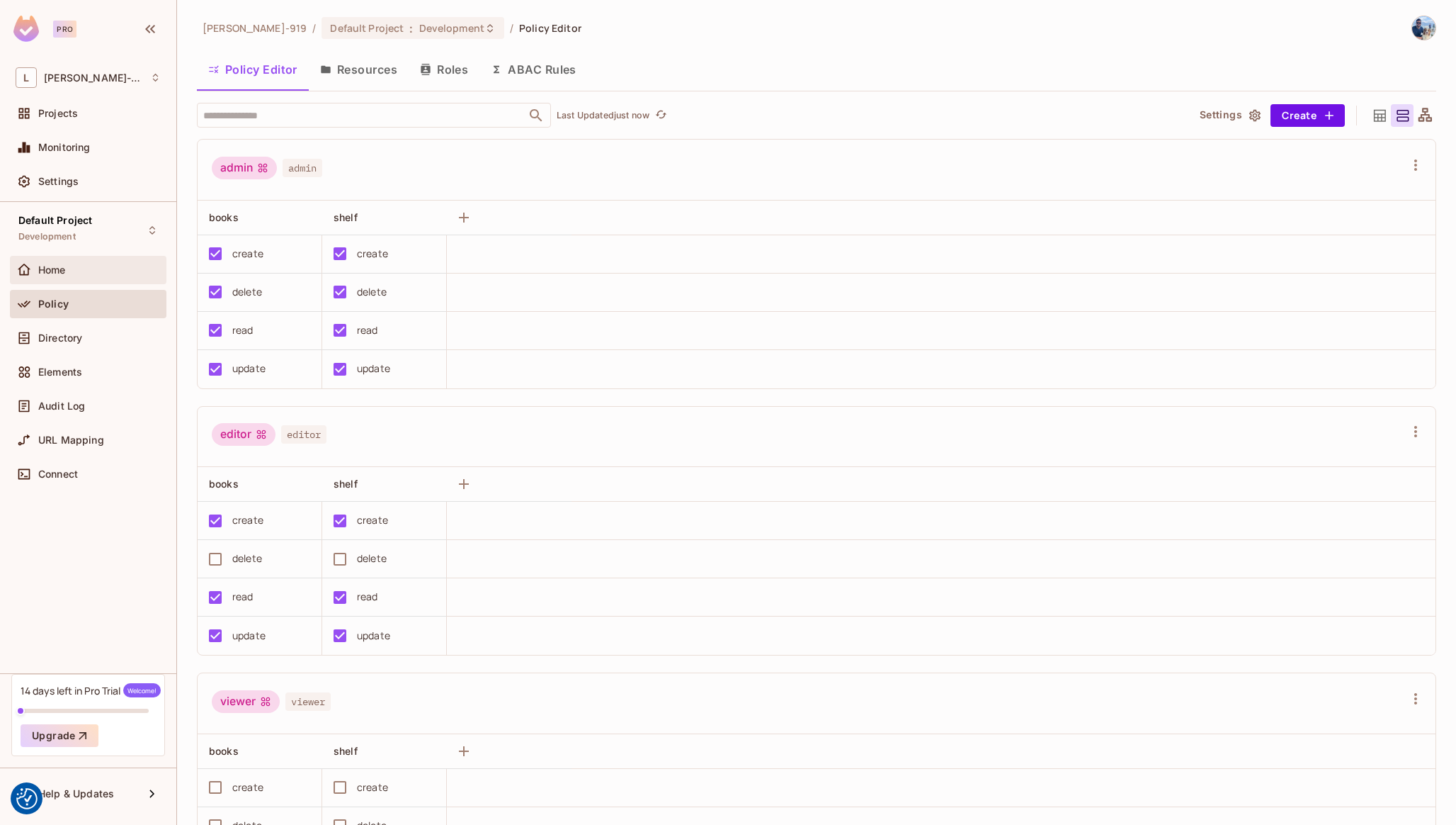
click at [66, 260] on div "Home" at bounding box center [88, 269] width 156 height 28
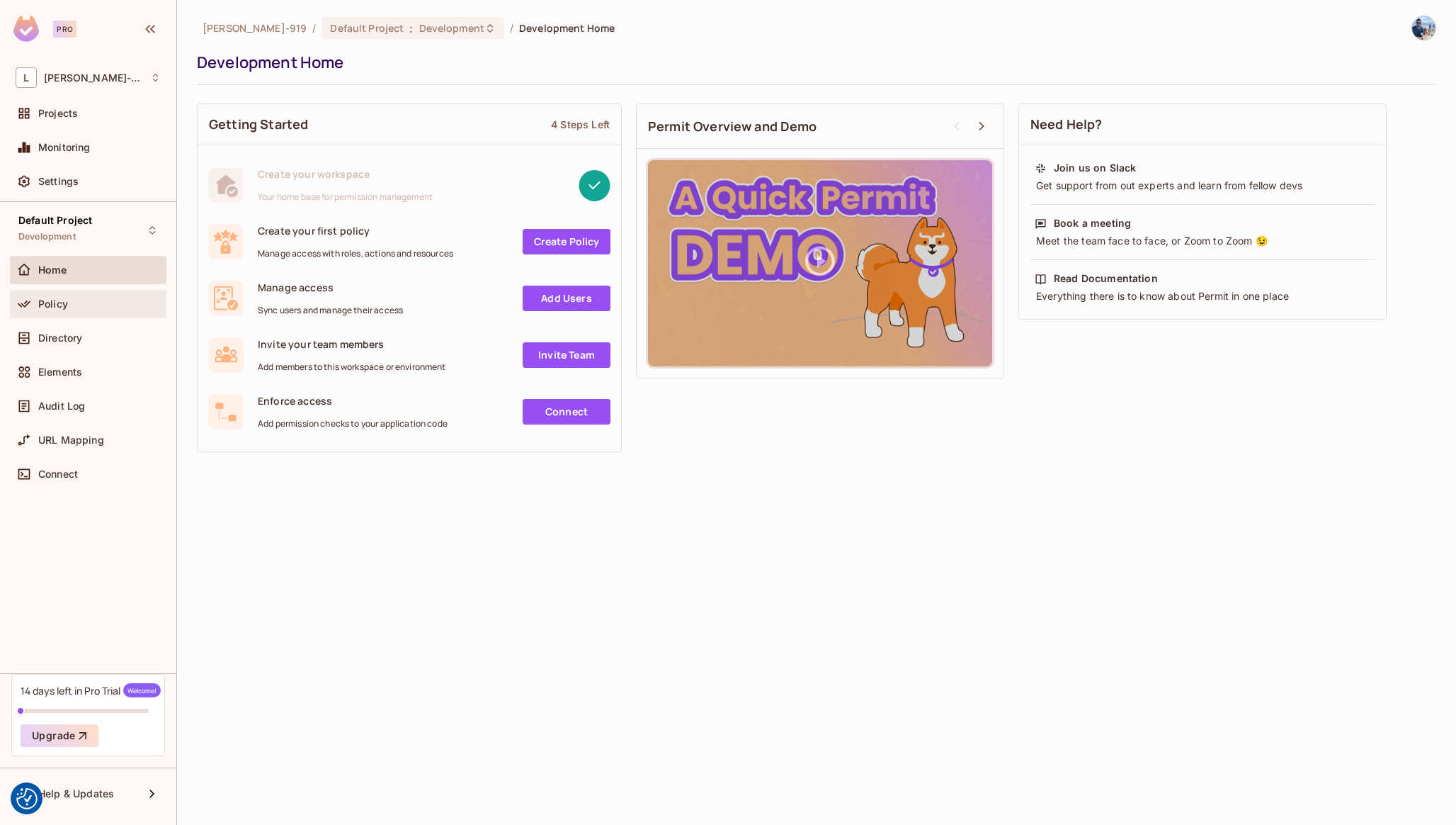
click at [69, 299] on div "Policy" at bounding box center [99, 303] width 122 height 11
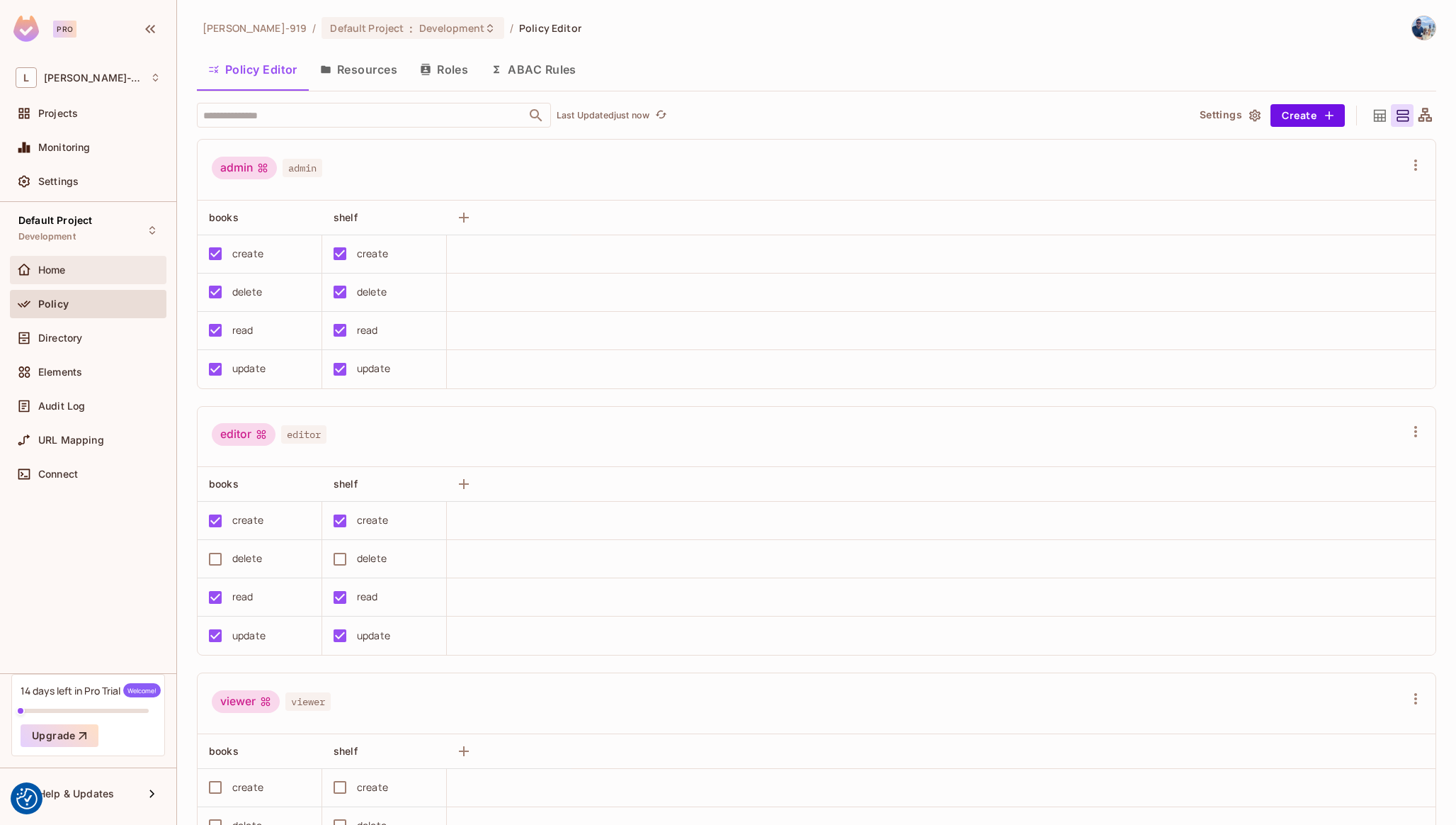
click at [73, 272] on div "Home" at bounding box center [99, 269] width 122 height 11
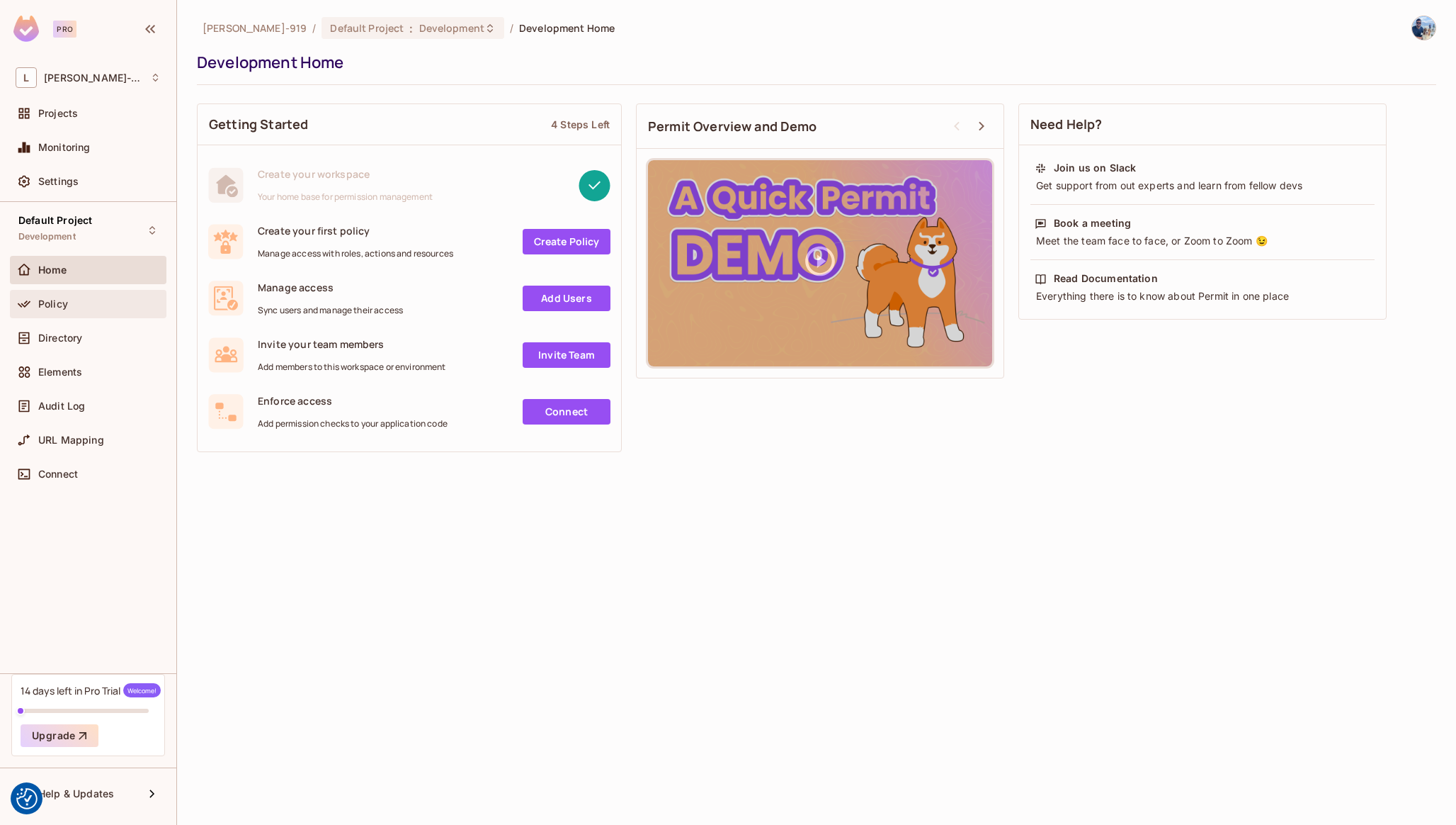
click at [79, 307] on div "Policy" at bounding box center [99, 303] width 122 height 11
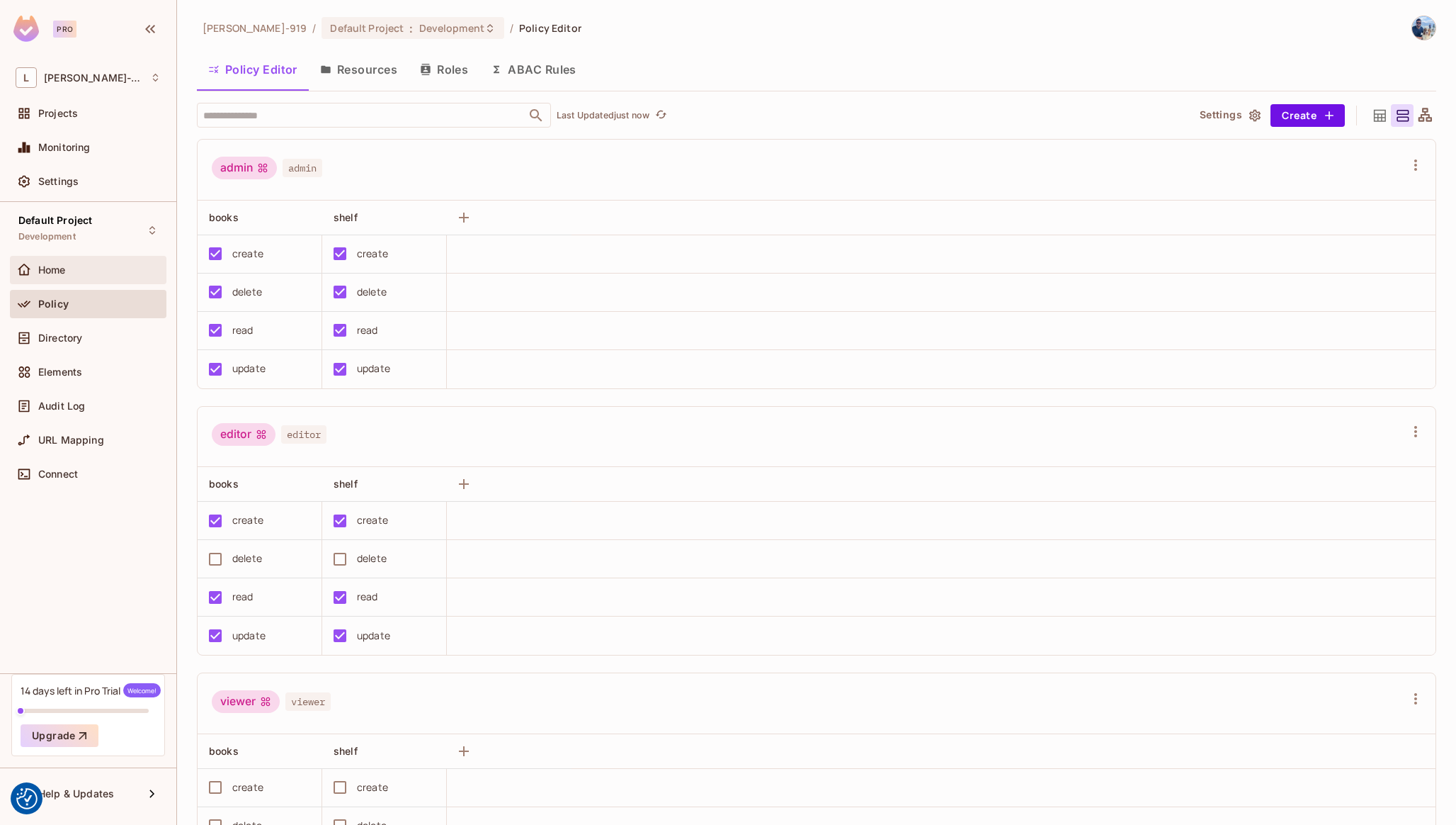
click at [93, 281] on div "Home" at bounding box center [88, 269] width 156 height 28
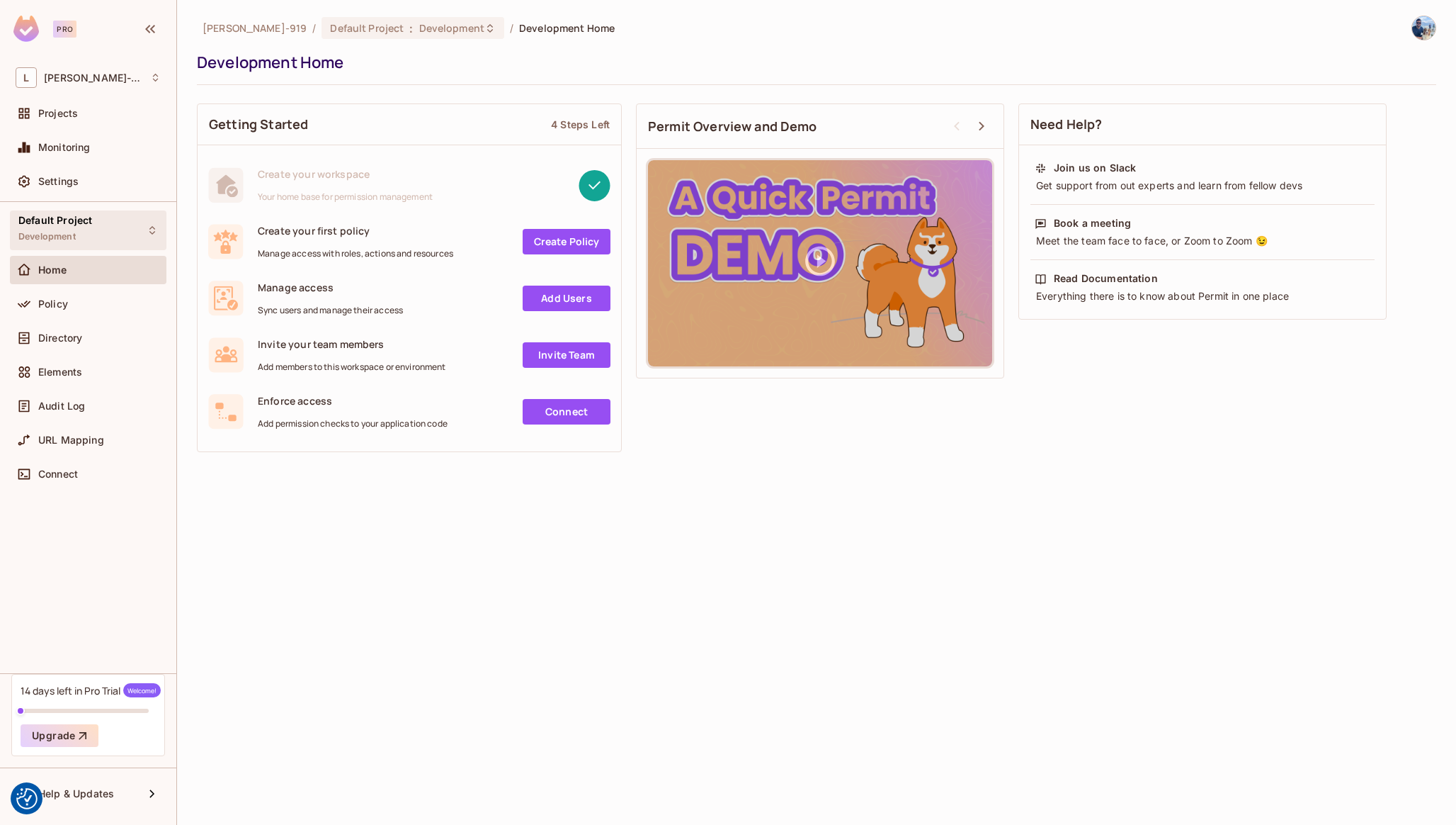
click at [93, 233] on div "Default Project Development" at bounding box center [88, 230] width 156 height 39
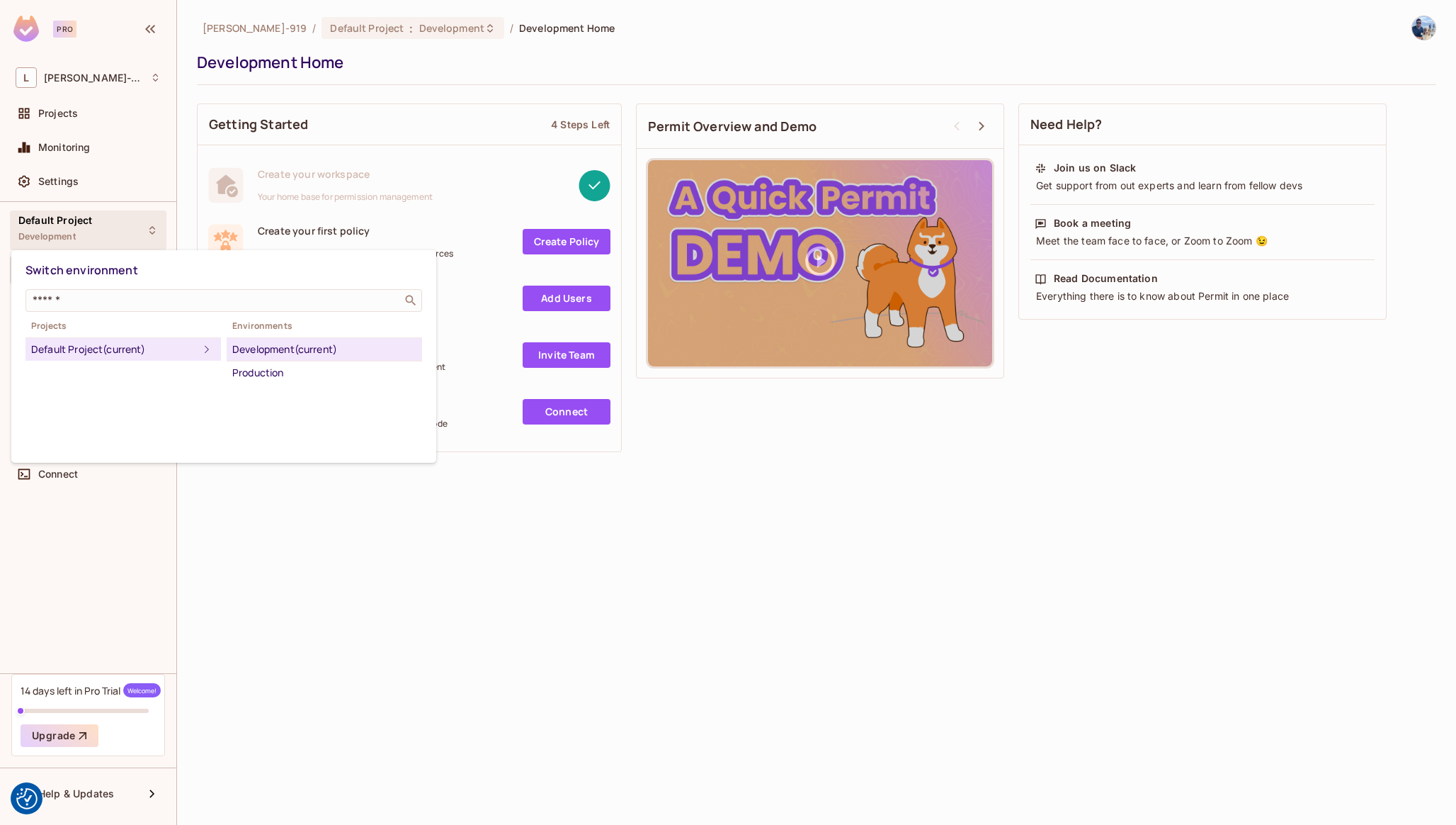
click at [93, 233] on div at bounding box center [728, 412] width 1456 height 825
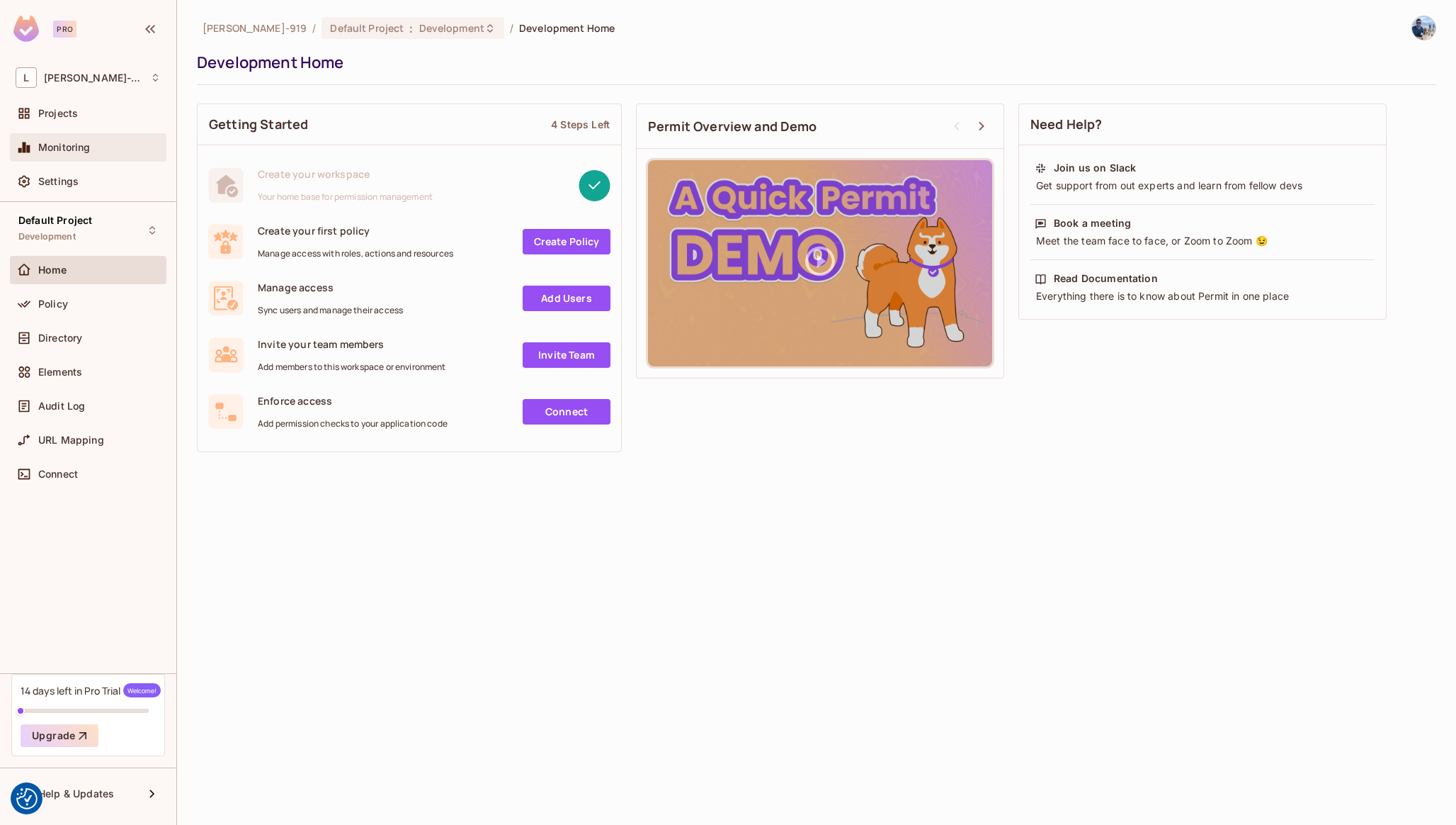
click at [82, 152] on span "Monitoring" at bounding box center [64, 147] width 52 height 11
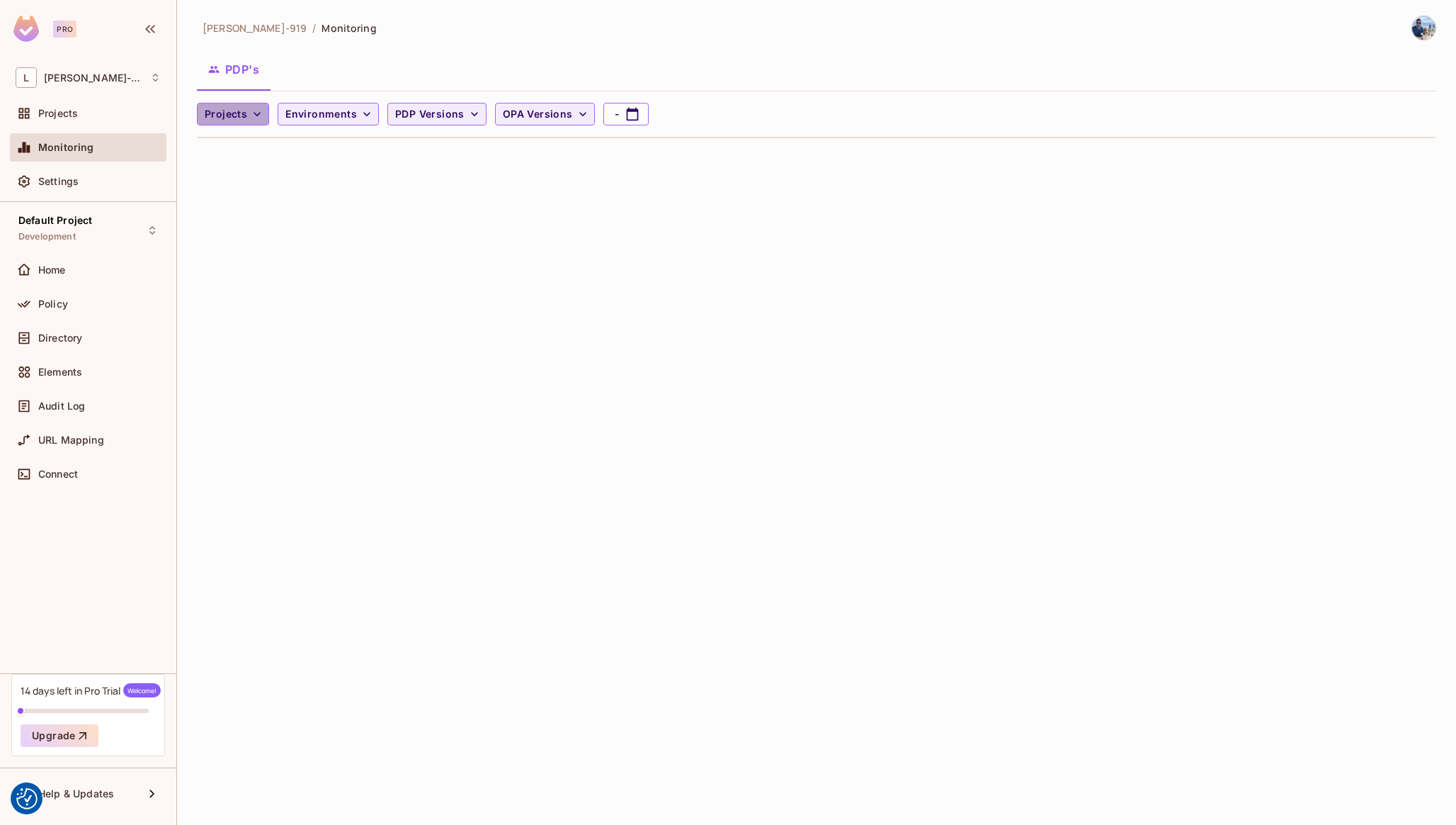
click at [244, 114] on span "Projects" at bounding box center [226, 114] width 43 height 18
click at [244, 114] on div at bounding box center [728, 412] width 1456 height 825
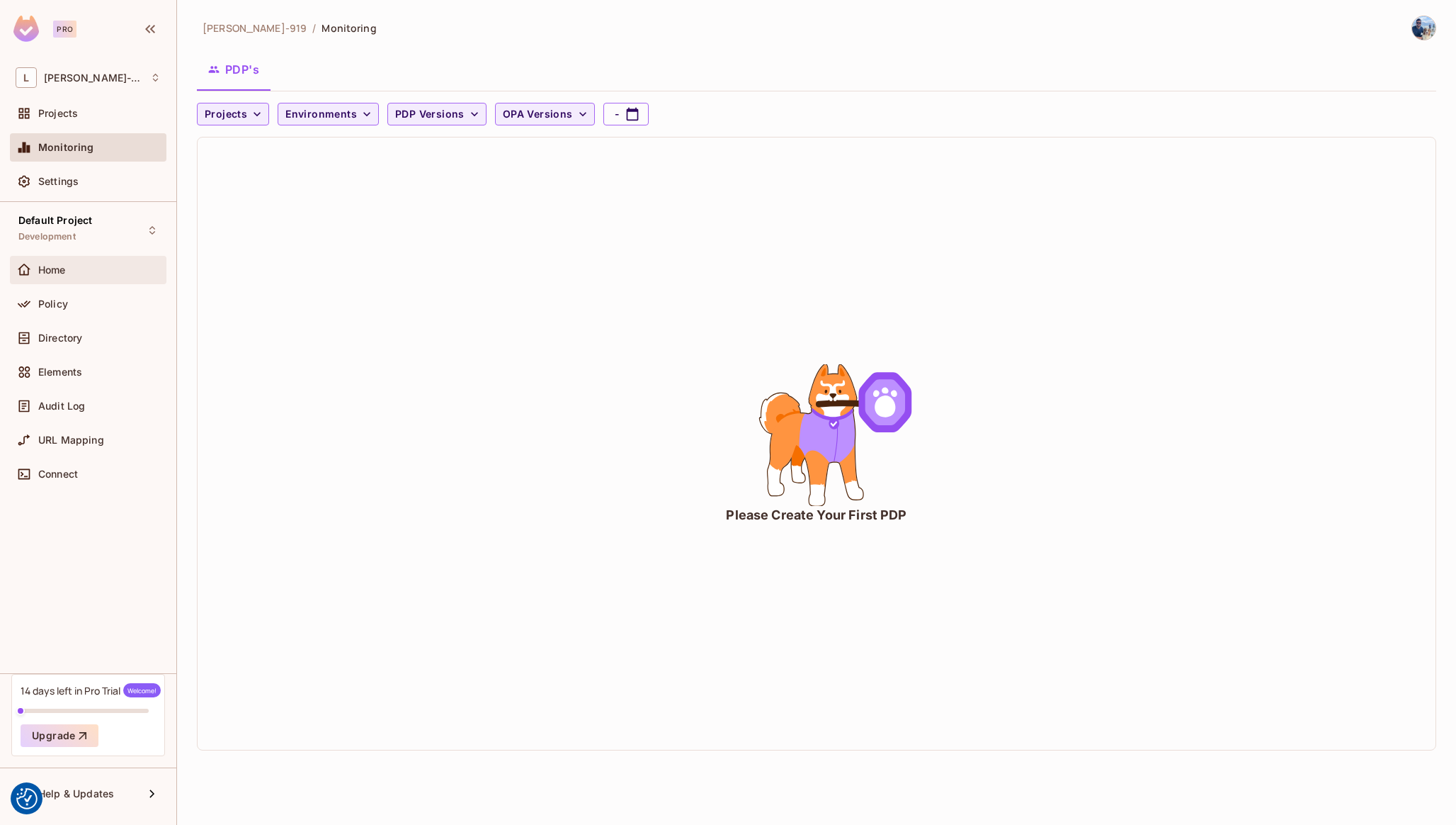
click at [85, 274] on div "Home" at bounding box center [99, 269] width 122 height 11
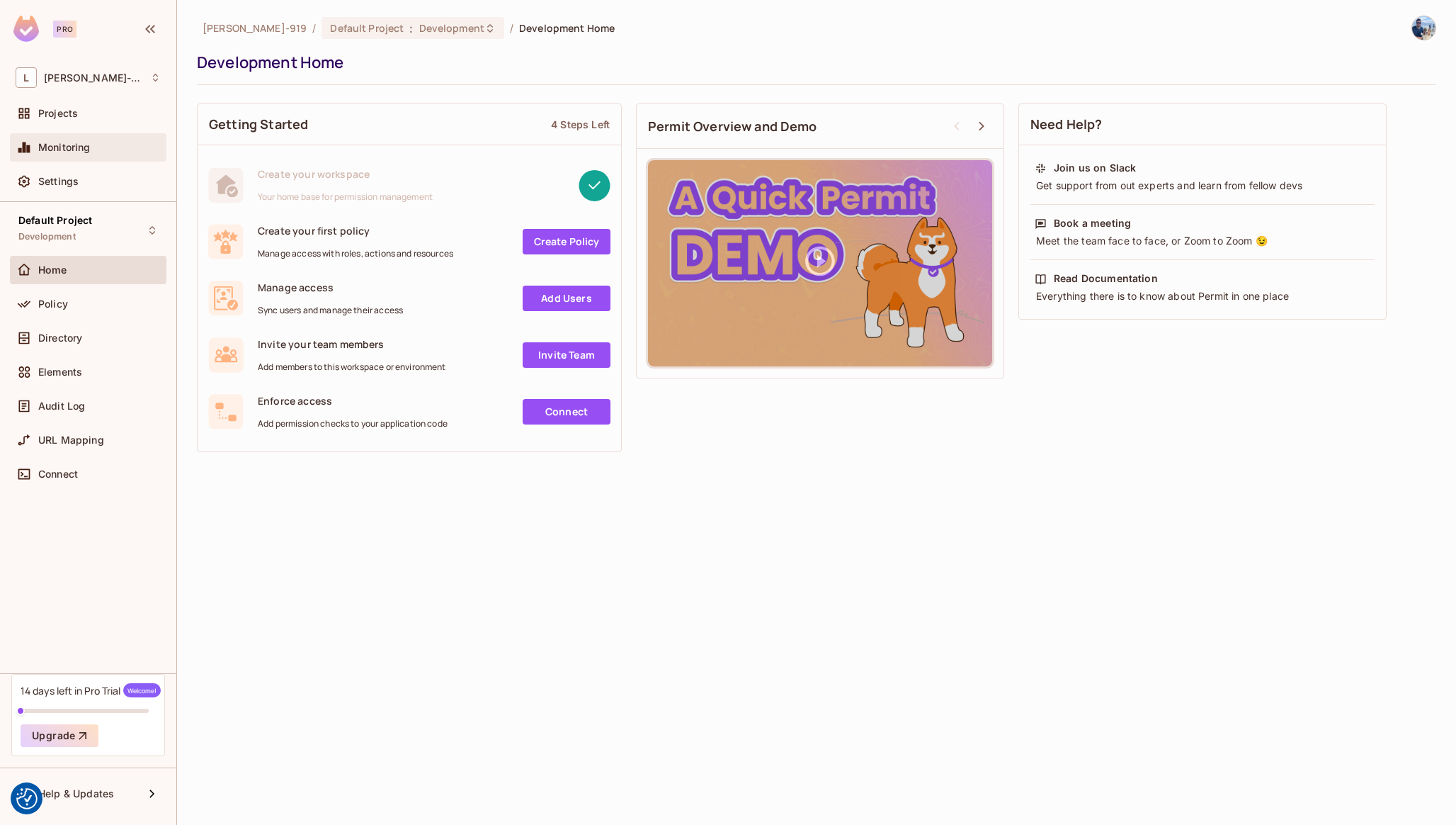
click at [76, 153] on span "Monitoring" at bounding box center [64, 147] width 52 height 11
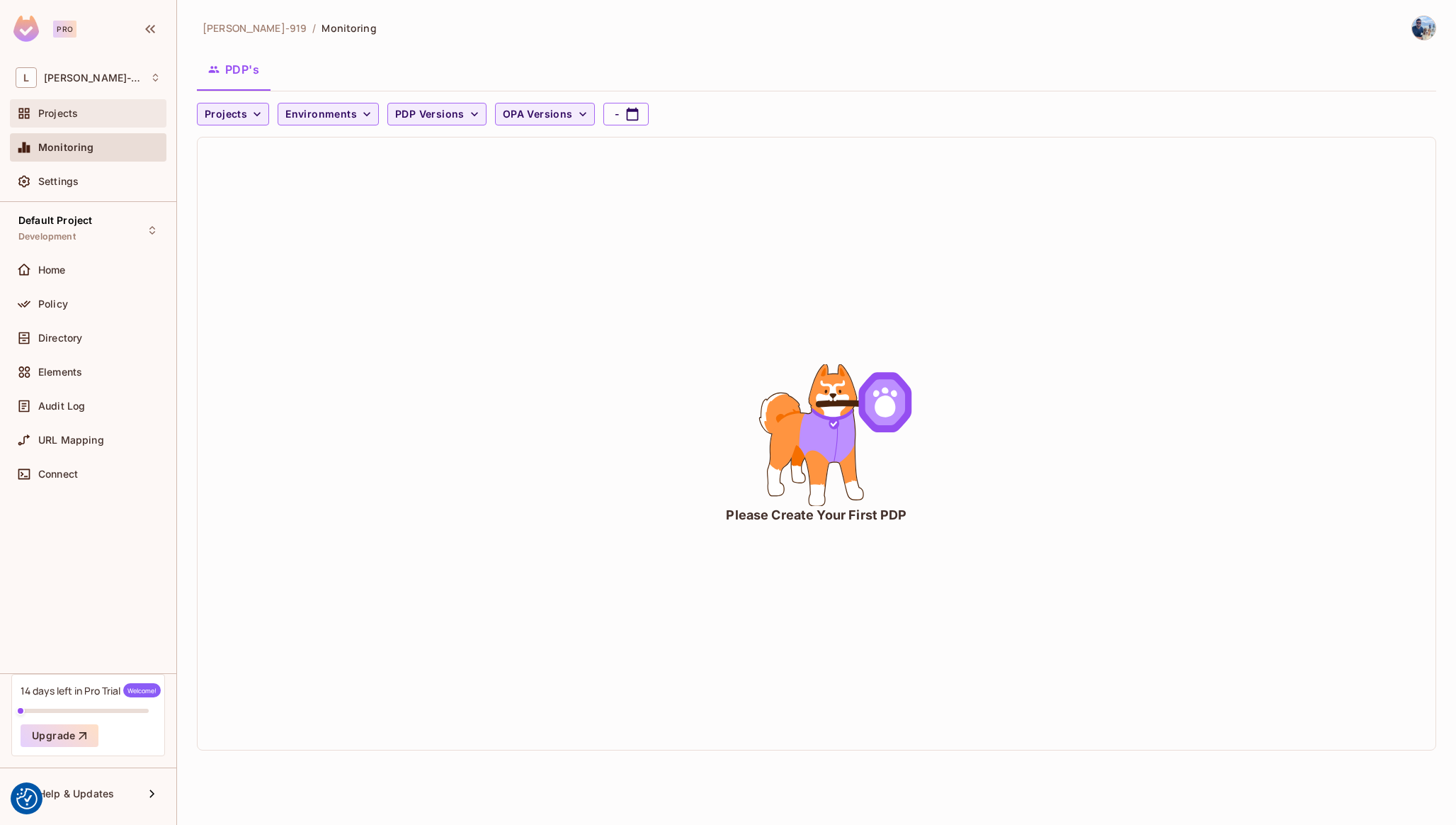
click at [91, 122] on div "Projects" at bounding box center [88, 113] width 156 height 28
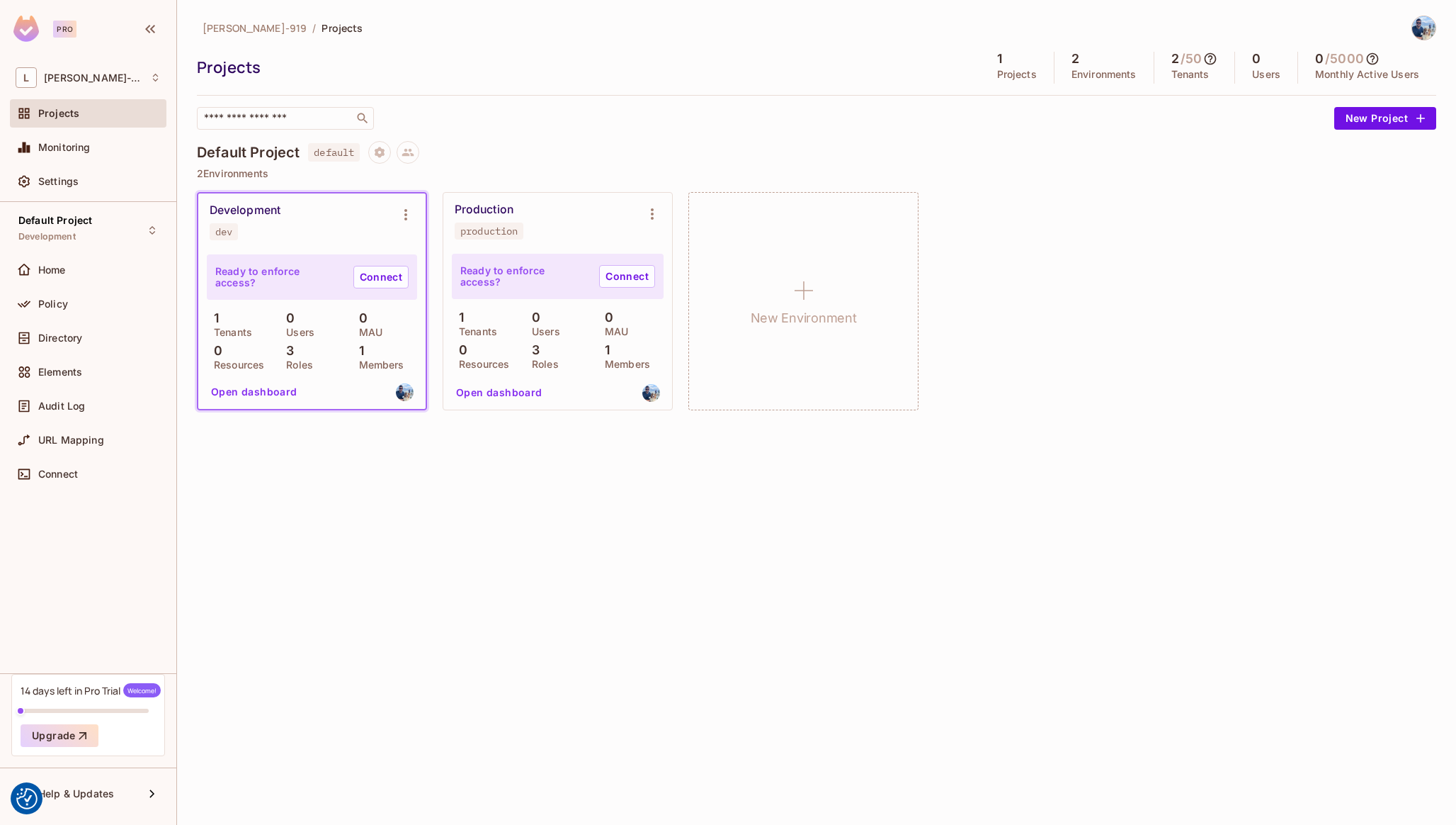
click at [533, 250] on div "Ready to enforce access? Connect 1 Tenants 0 Users 0 MAU 0 Resources 3 Roles 1 …" at bounding box center [558, 329] width 229 height 160
click at [480, 215] on div "Production" at bounding box center [484, 209] width 59 height 15
click at [610, 345] on div "1 Members" at bounding box center [630, 356] width 66 height 26
click at [614, 276] on link "Connect" at bounding box center [626, 276] width 56 height 23
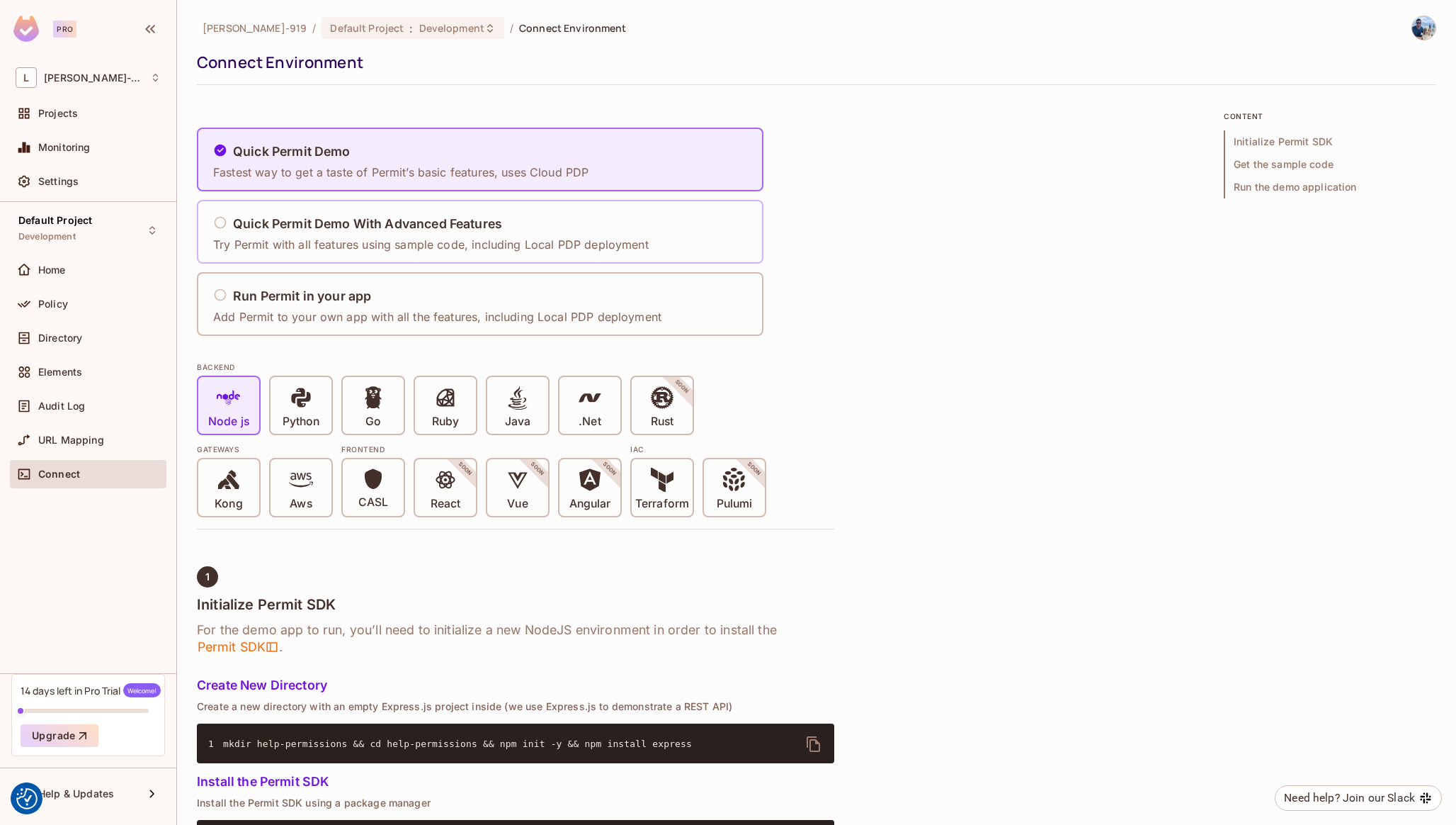
click at [448, 234] on div "Quick Permit Demo With Advanced Features Try Permit with all features using sam…" at bounding box center [431, 232] width 436 height 42
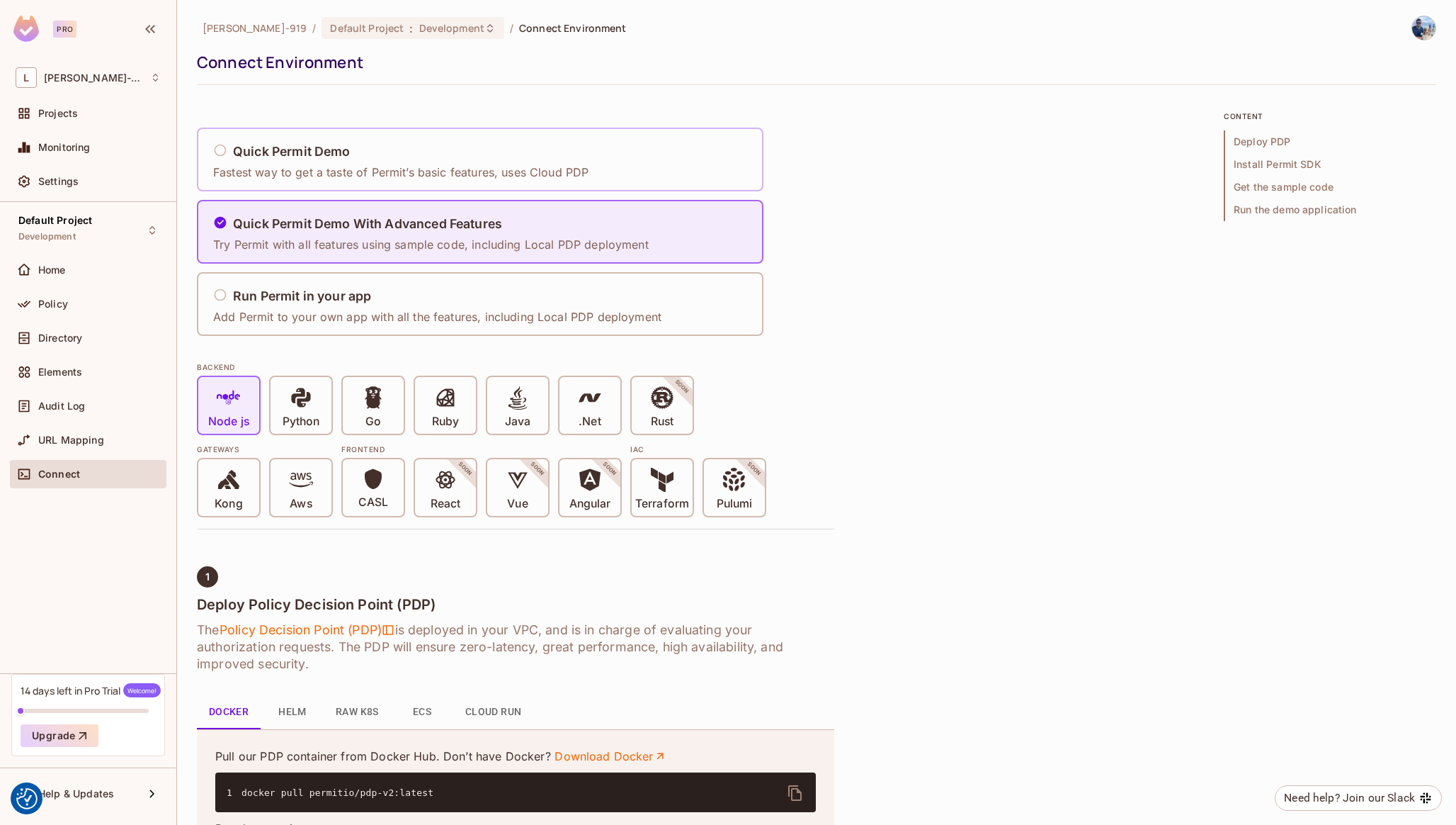
click at [440, 154] on div "Quick Permit Demo" at bounding box center [400, 151] width 375 height 18
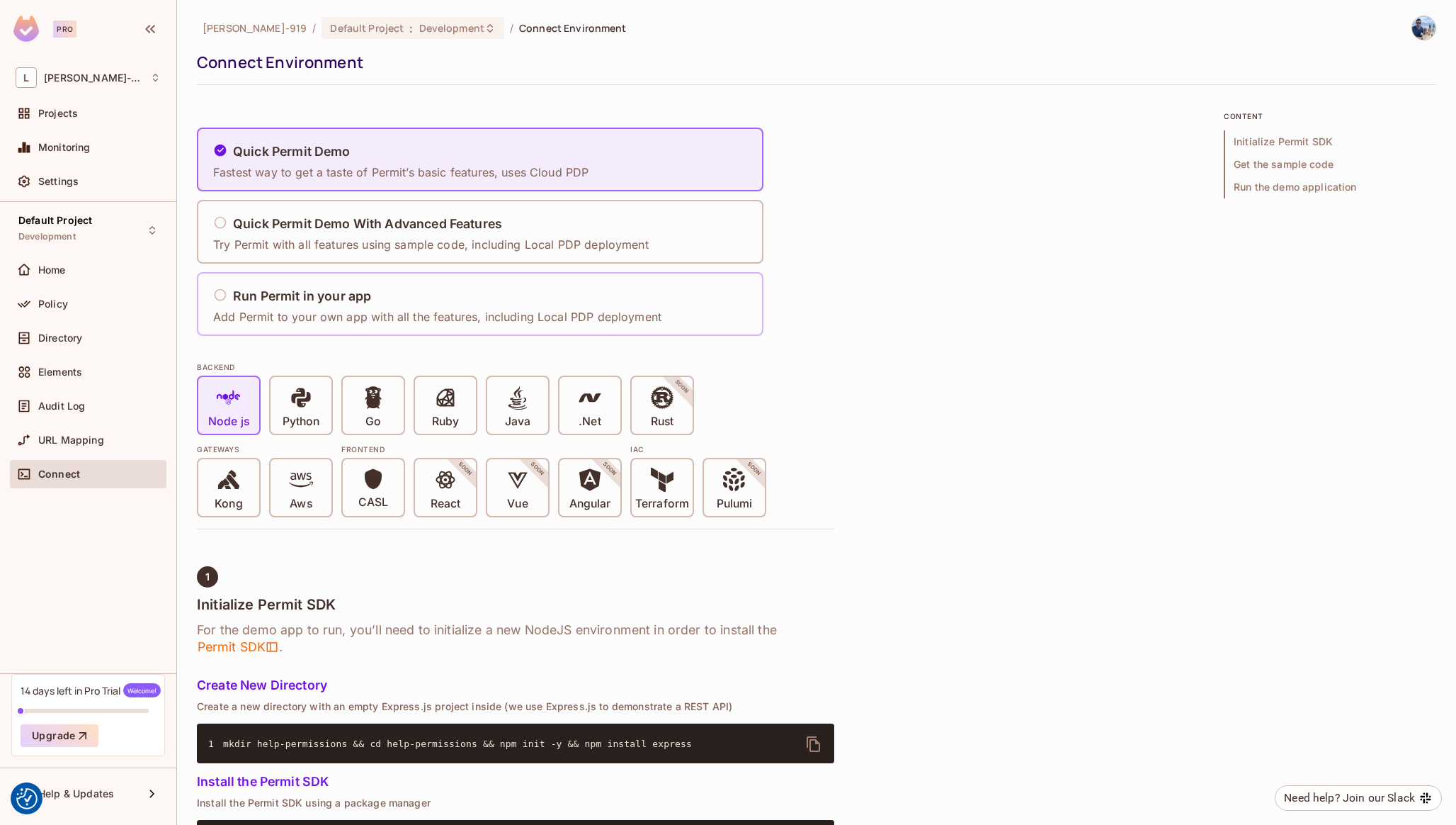
click at [386, 280] on div "Run Permit in your app Add Permit to your own app with all the features, includ…" at bounding box center [441, 304] width 457 height 59
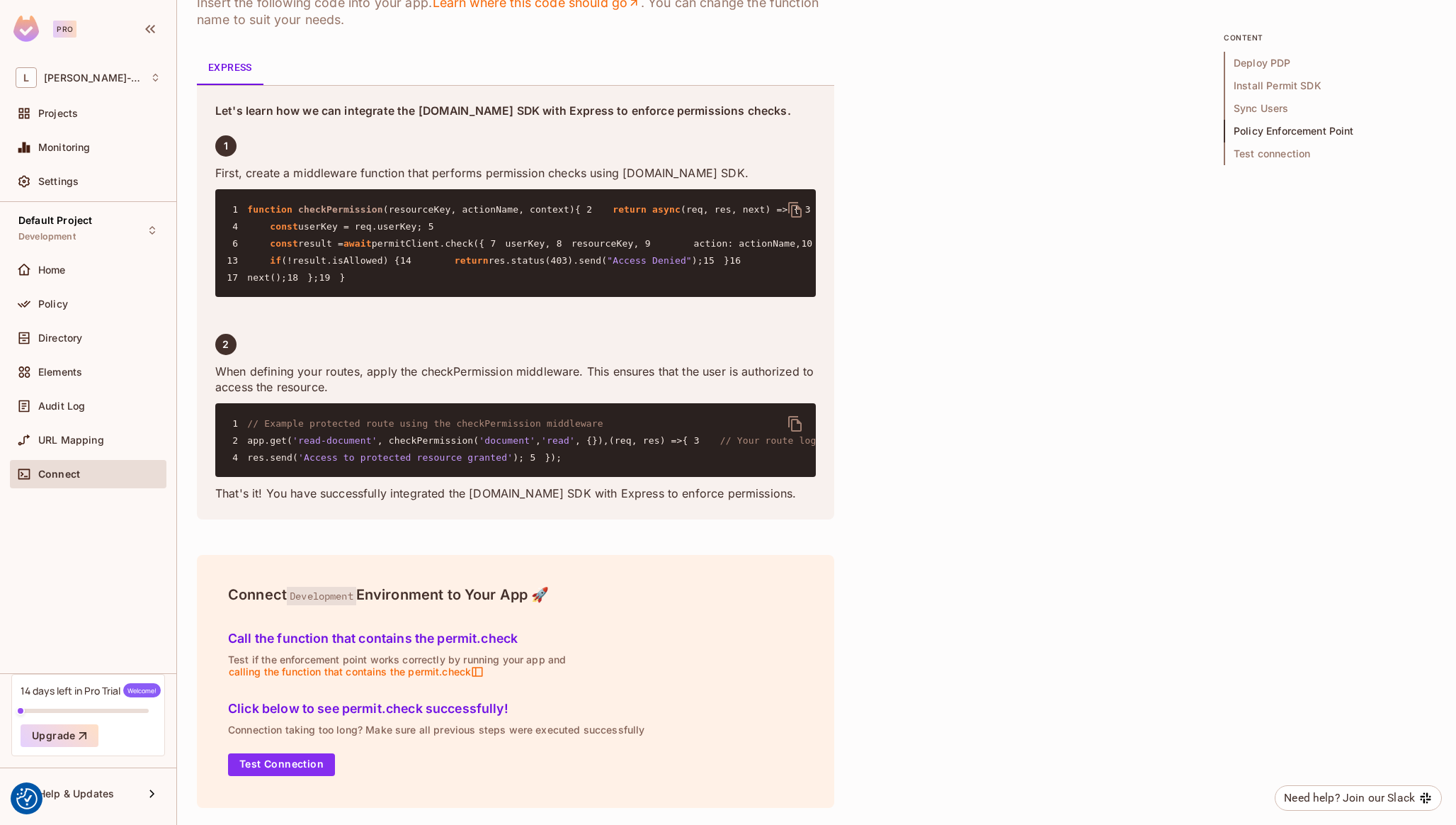
scroll to position [2738, 0]
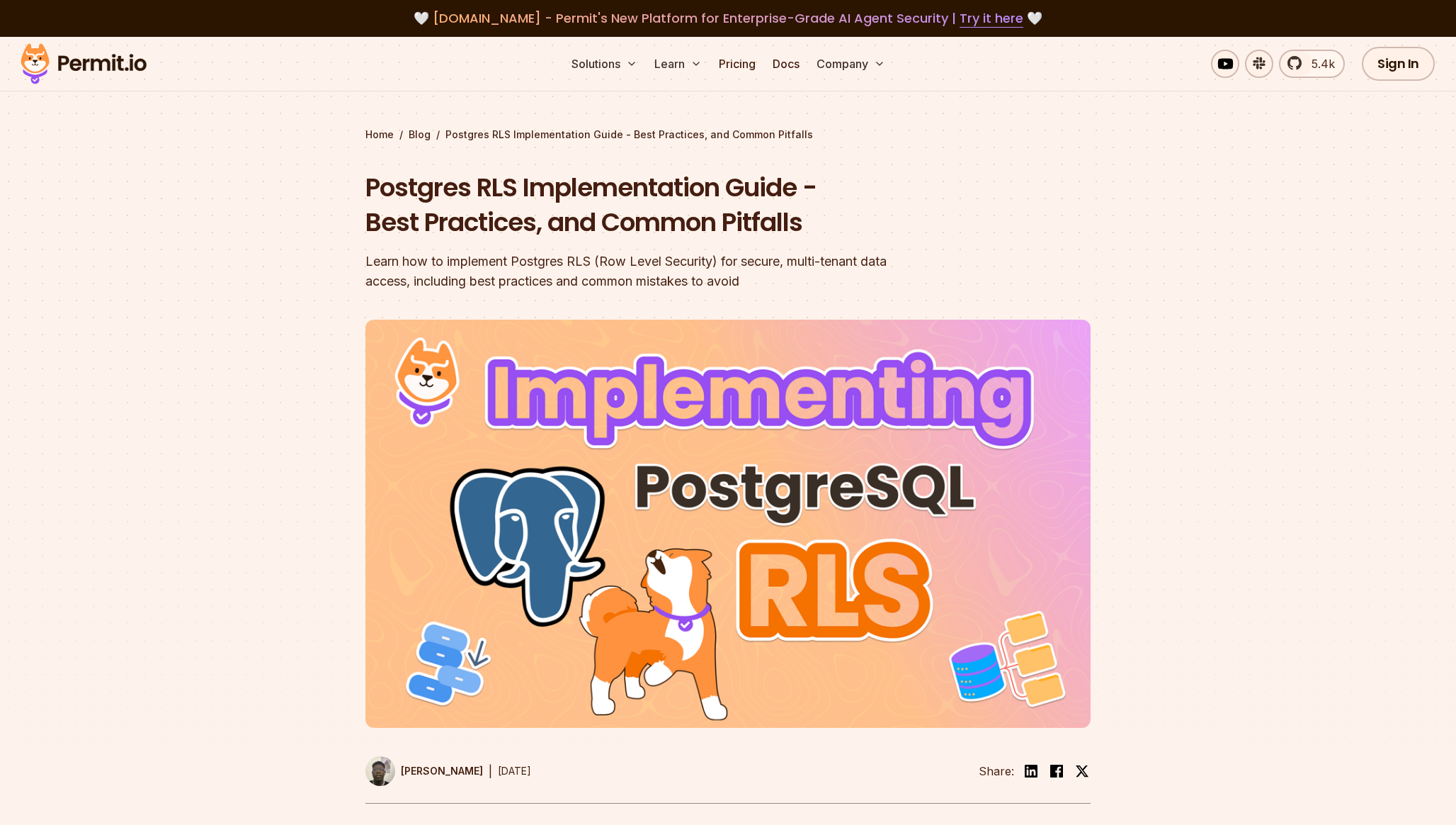
click at [760, 527] on img at bounding box center [728, 523] width 725 height 408
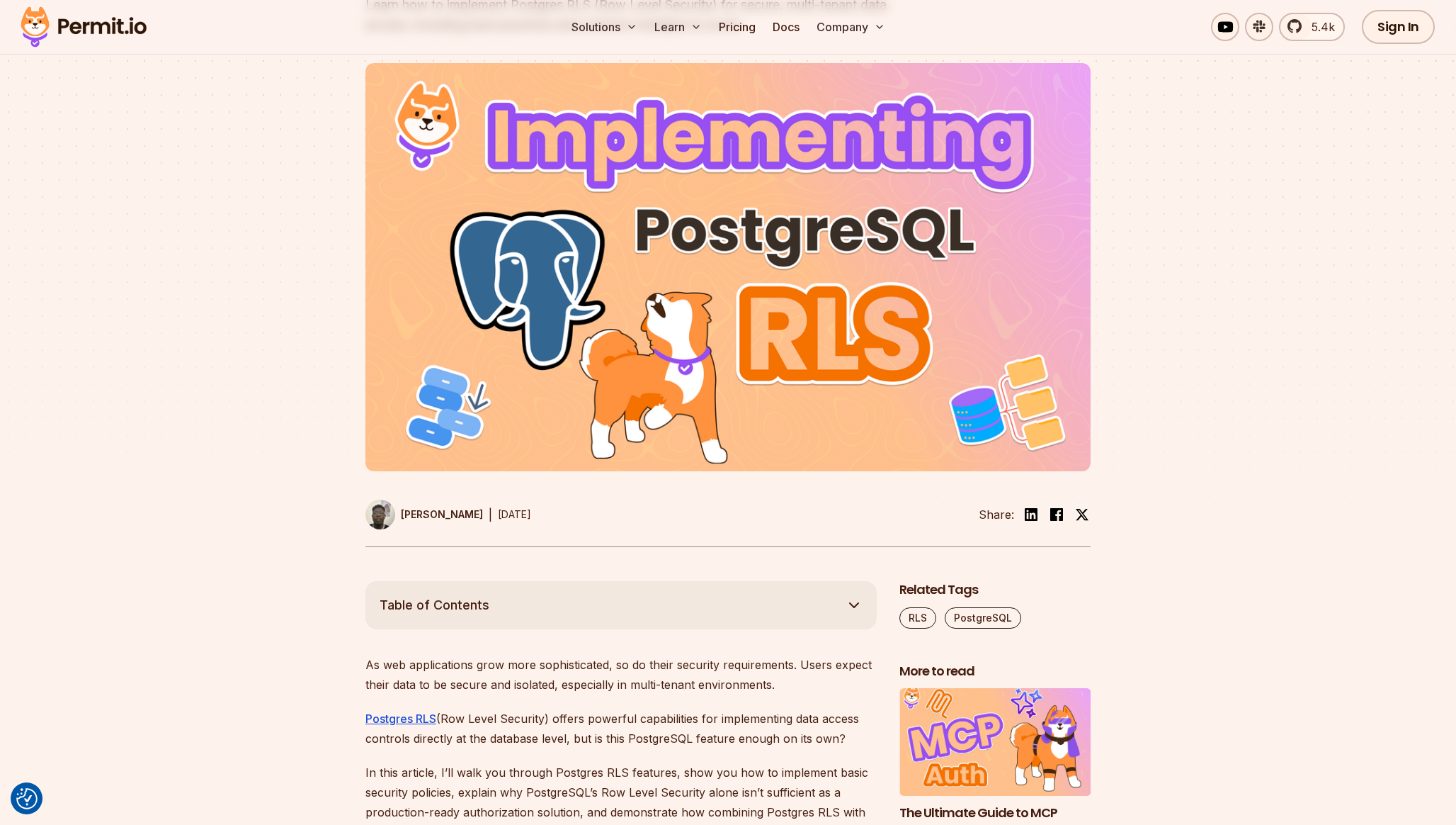
scroll to position [534, 0]
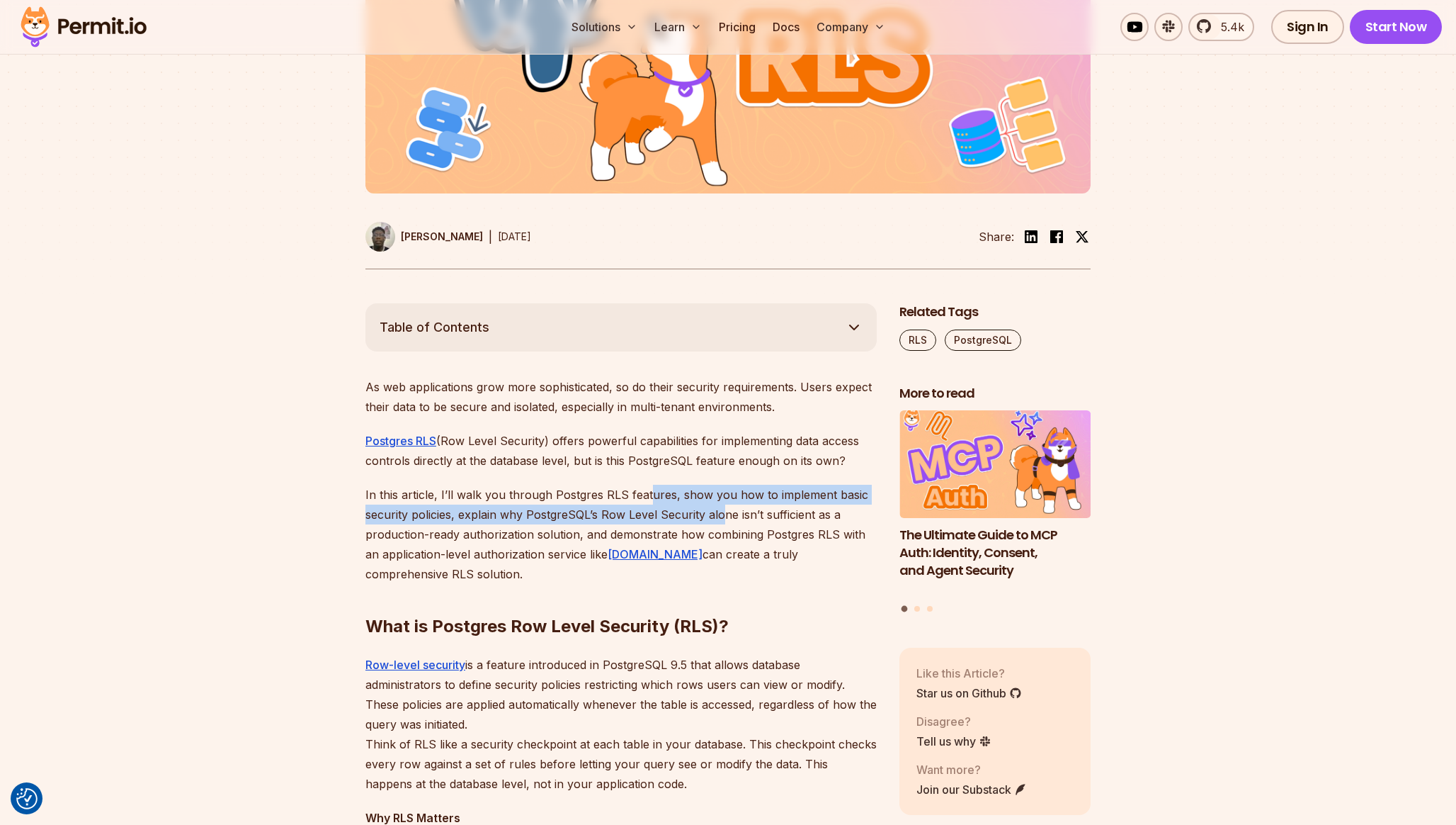
drag, startPoint x: 643, startPoint y: 492, endPoint x: 724, endPoint y: 517, distance: 84.8
click at [724, 515] on p "In this article, I’ll walk you through Postgres RLS features, show you how to i…" at bounding box center [621, 534] width 511 height 99
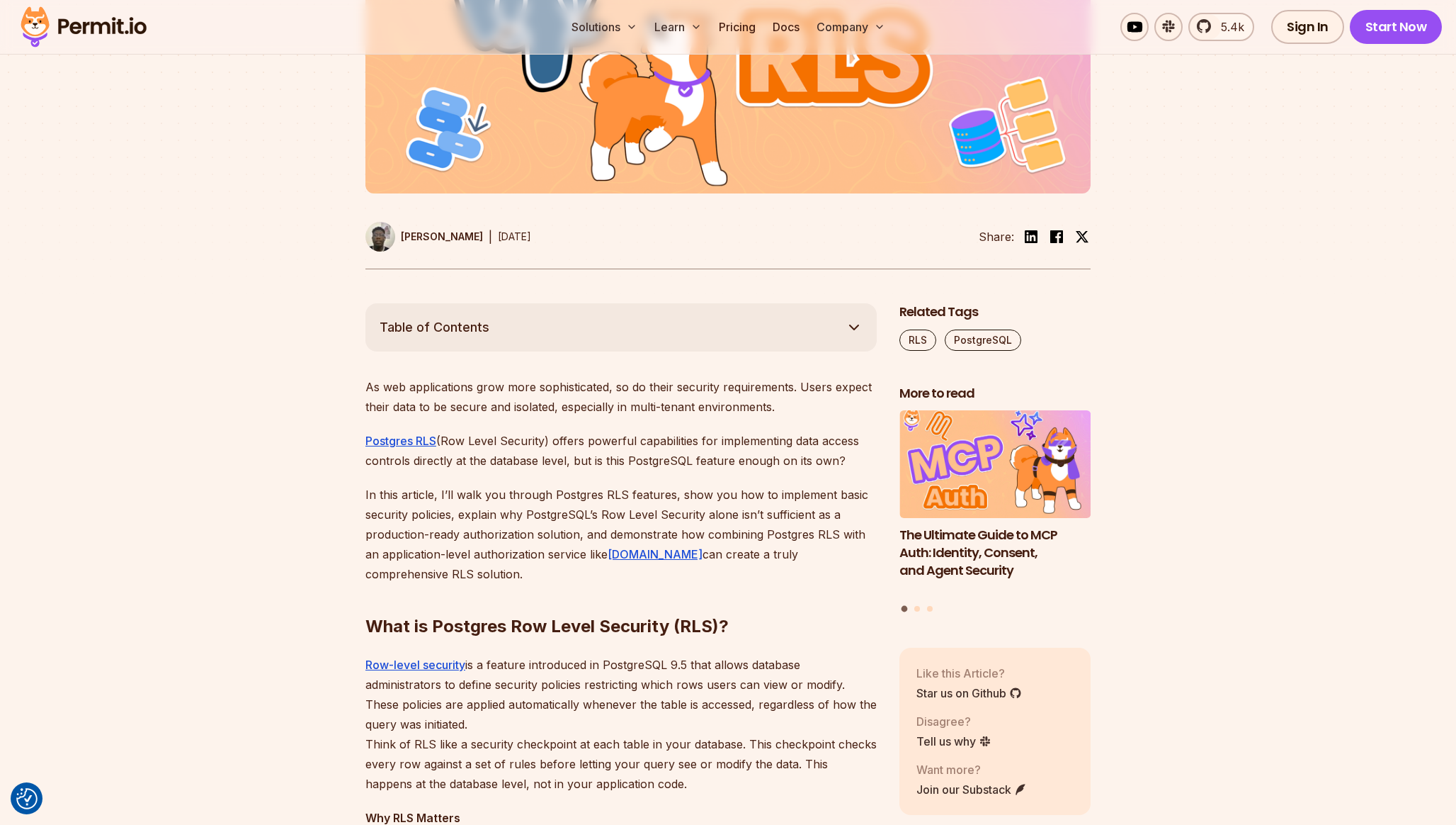
click at [737, 522] on p "In this article, I’ll walk you through Postgres RLS features, show you how to i…" at bounding box center [621, 534] width 511 height 99
drag, startPoint x: 701, startPoint y: 527, endPoint x: 764, endPoint y: 533, distance: 63.3
click at [725, 527] on p "In this article, I’ll walk you through Postgres RLS features, show you how to i…" at bounding box center [621, 534] width 511 height 99
click at [762, 565] on h2 "What is Postgres Row Level Security (RLS)?" at bounding box center [621, 598] width 511 height 80
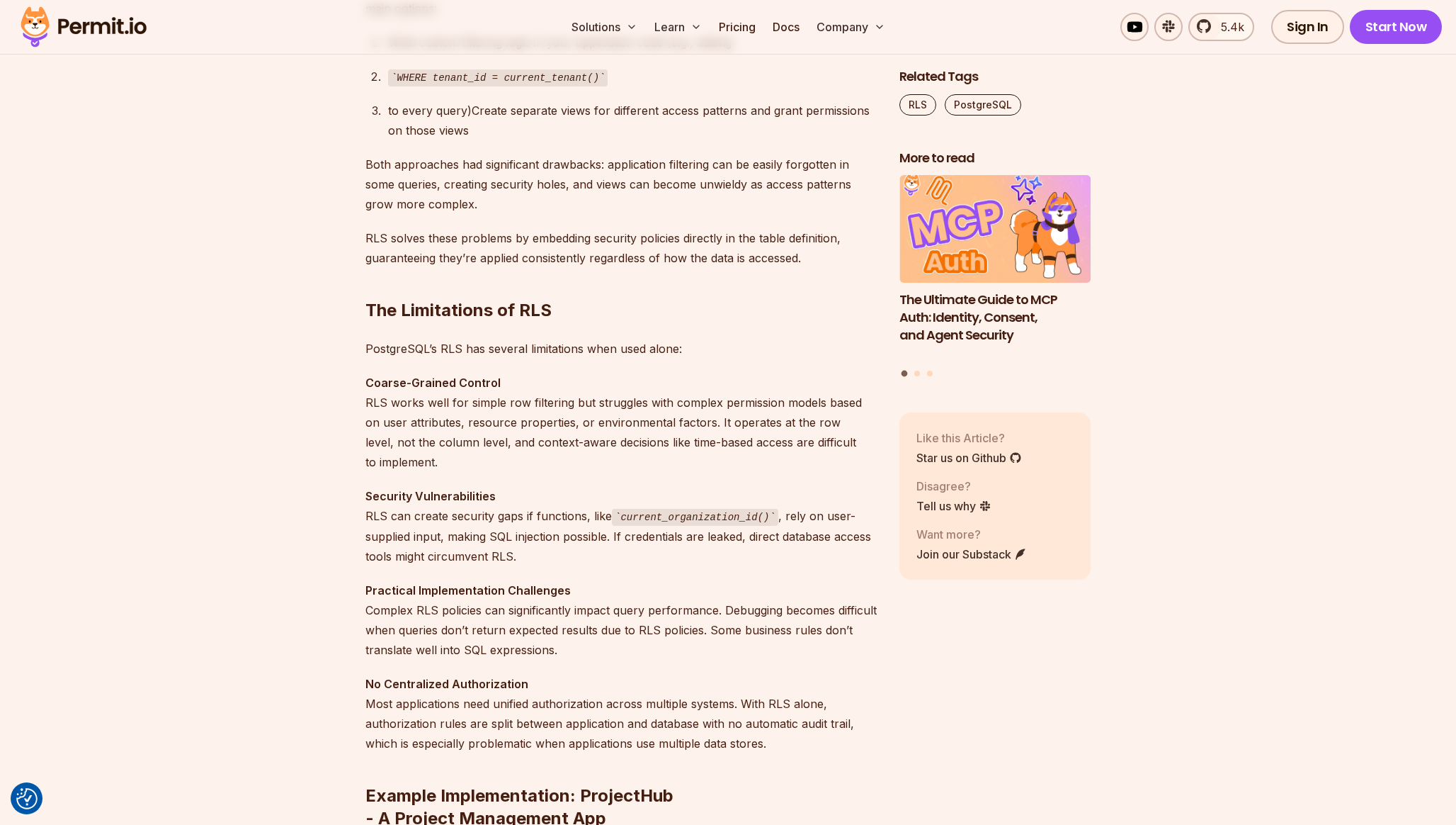
scroll to position [1384, 0]
click at [721, 462] on p "Coarse-Grained Control RLS works well for simple row filtering but struggles wi…" at bounding box center [621, 421] width 511 height 99
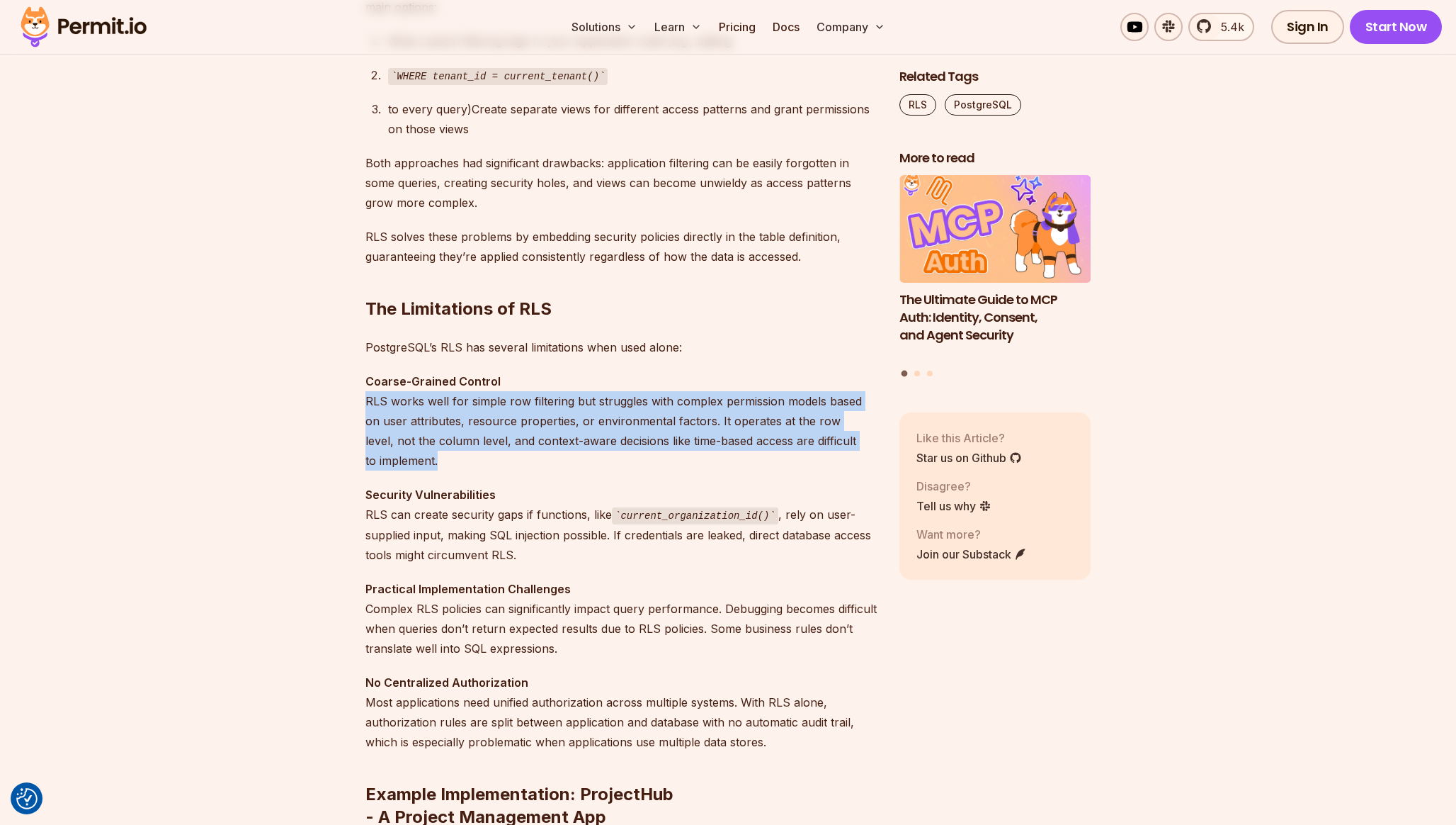
click at [721, 462] on p "Coarse-Grained Control RLS works well for simple row filtering but struggles wi…" at bounding box center [621, 421] width 511 height 99
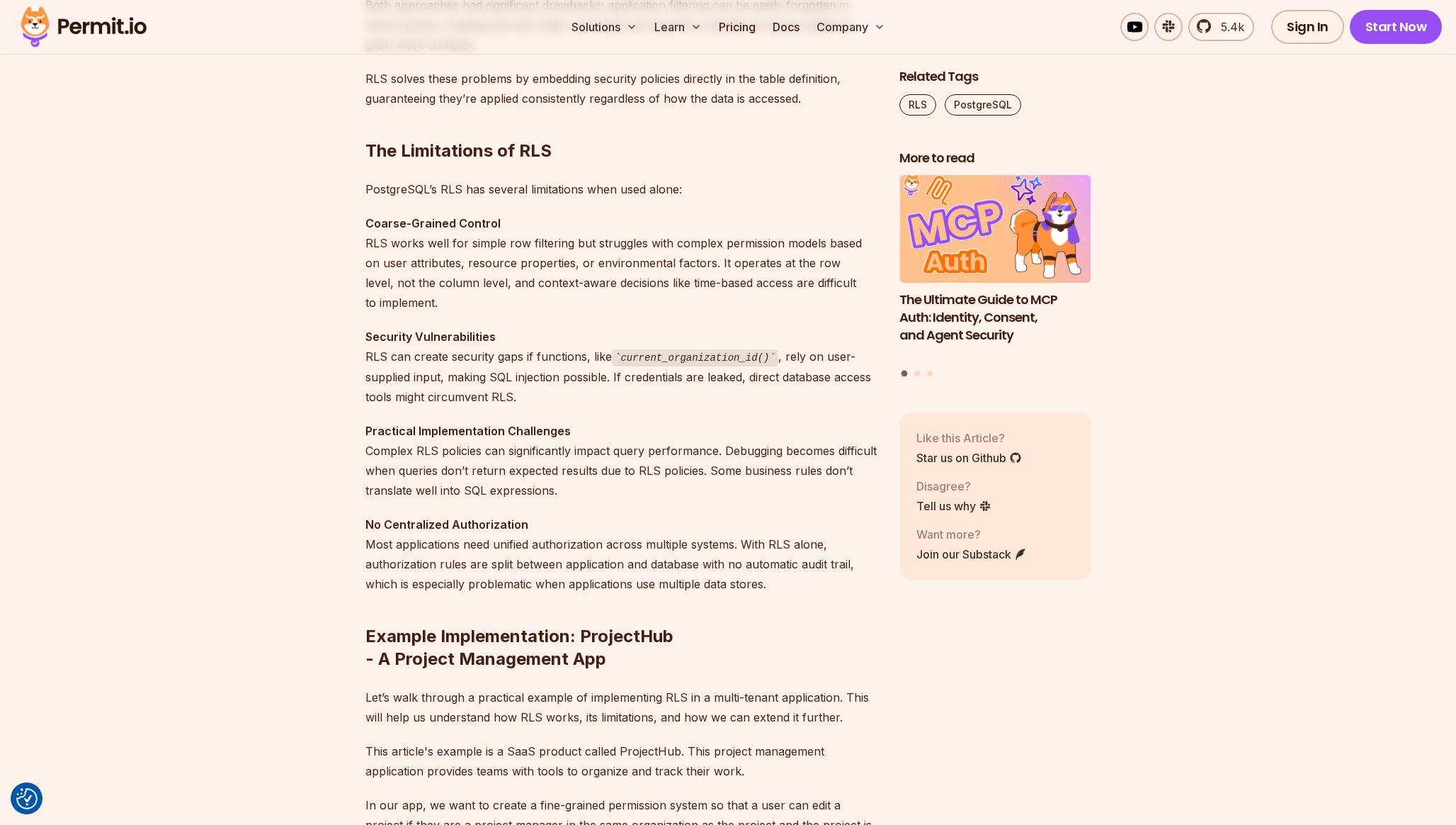
scroll to position [1543, 0]
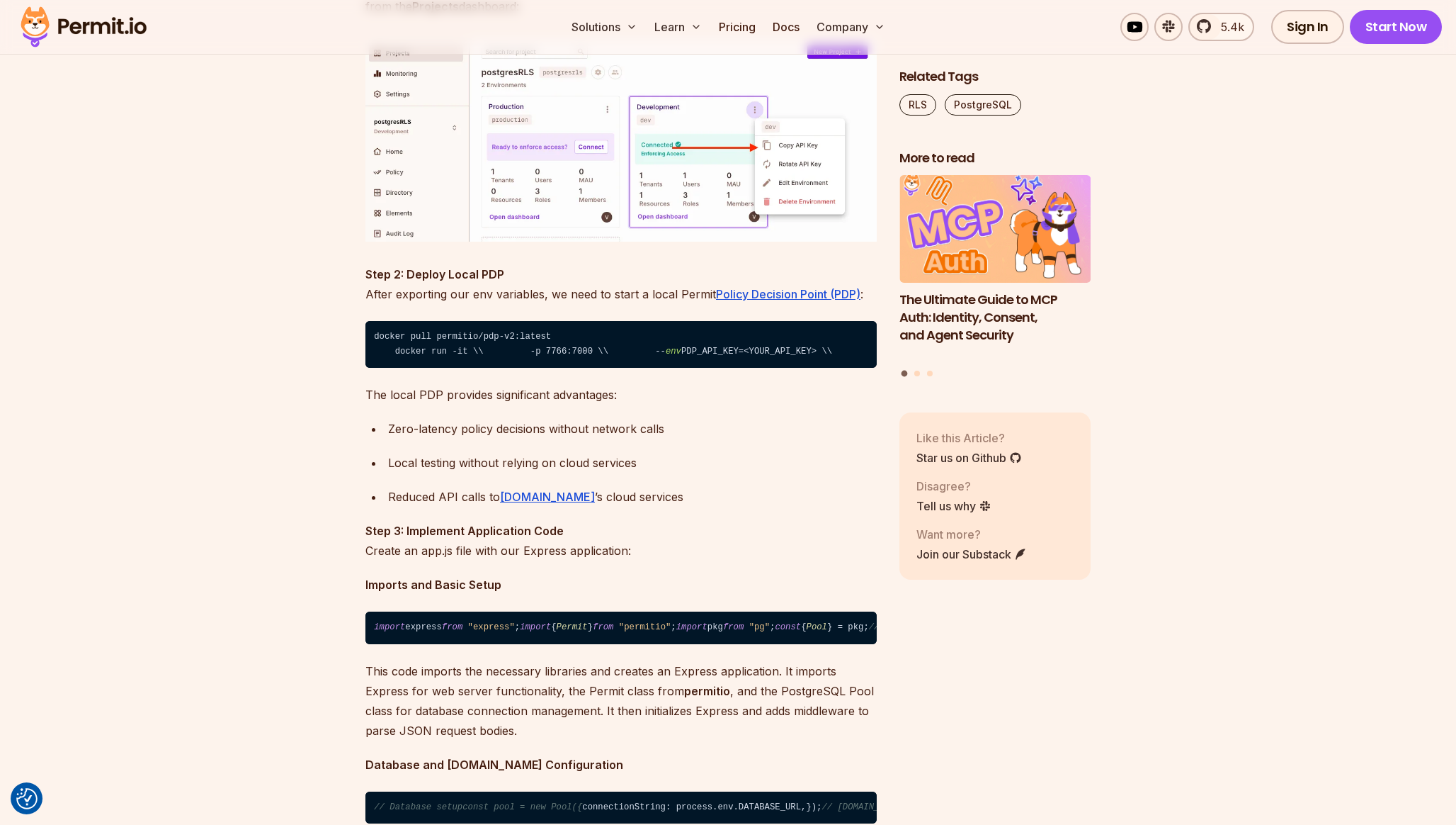
scroll to position [9911, 0]
